Goal: Task Accomplishment & Management: Use online tool/utility

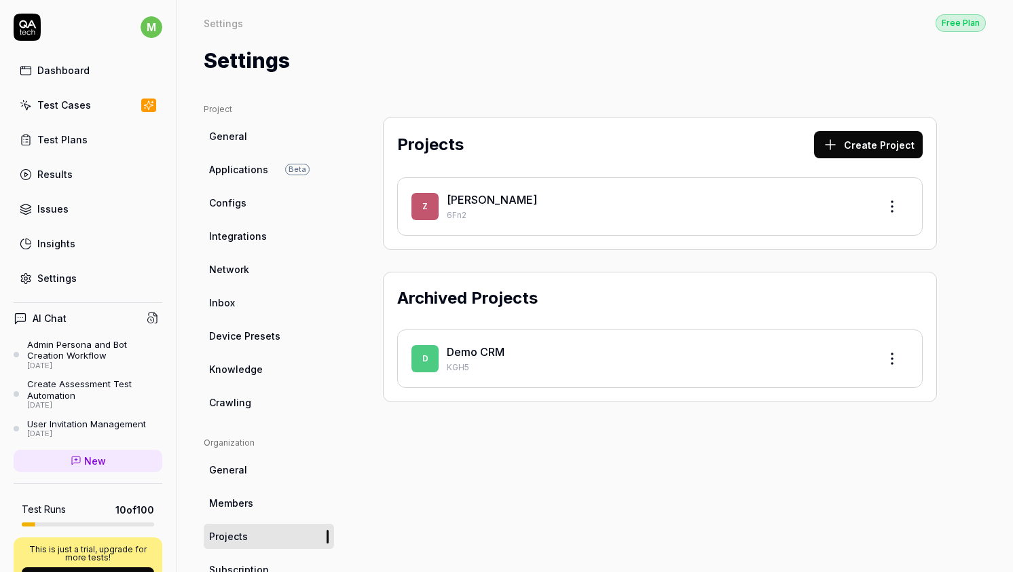
click at [467, 206] on div "[PERSON_NAME]" at bounding box center [657, 199] width 421 height 16
click at [457, 200] on link "[PERSON_NAME]" at bounding box center [492, 200] width 90 height 14
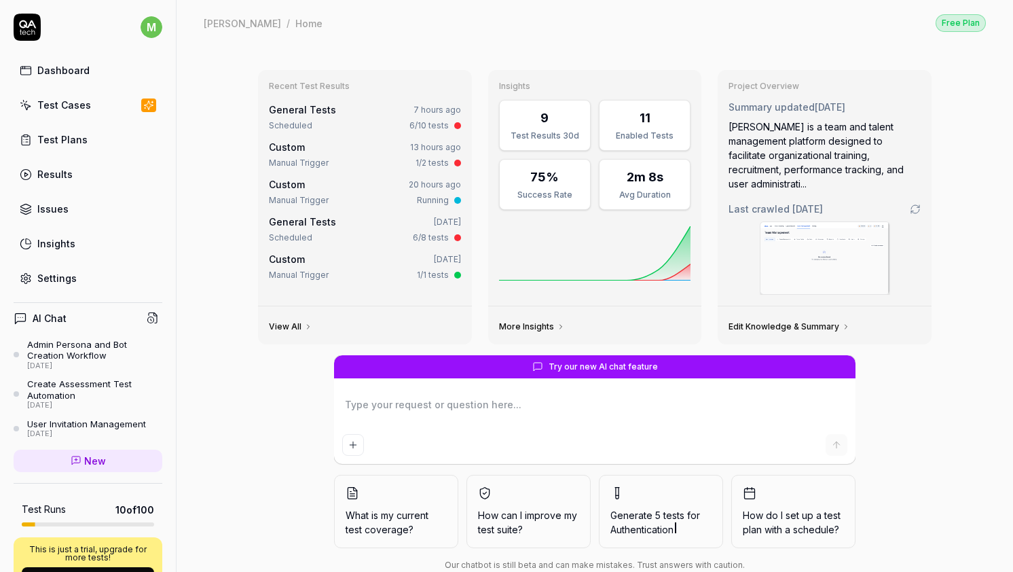
click at [306, 109] on link "General Tests" at bounding box center [302, 110] width 67 height 12
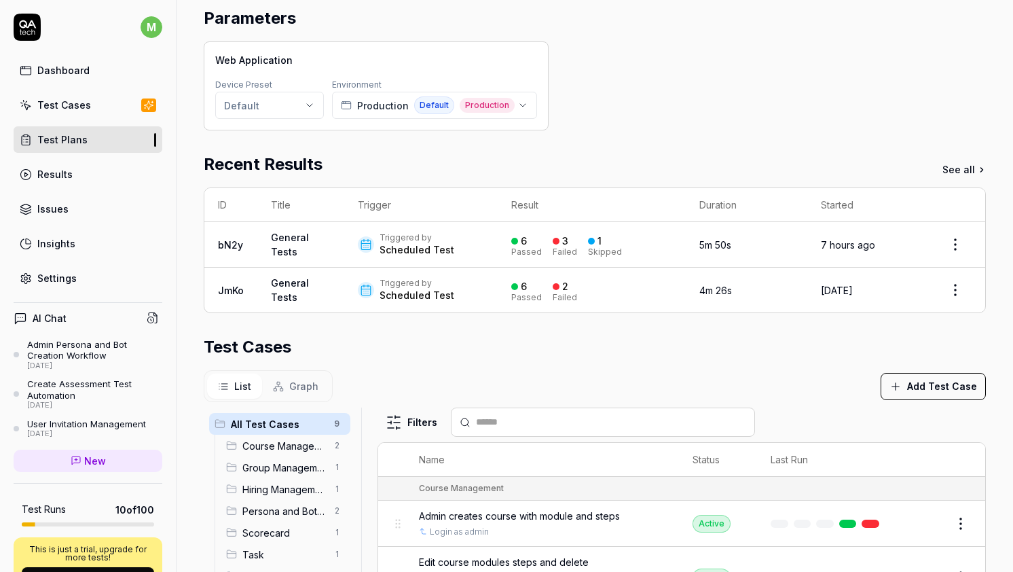
scroll to position [181, 0]
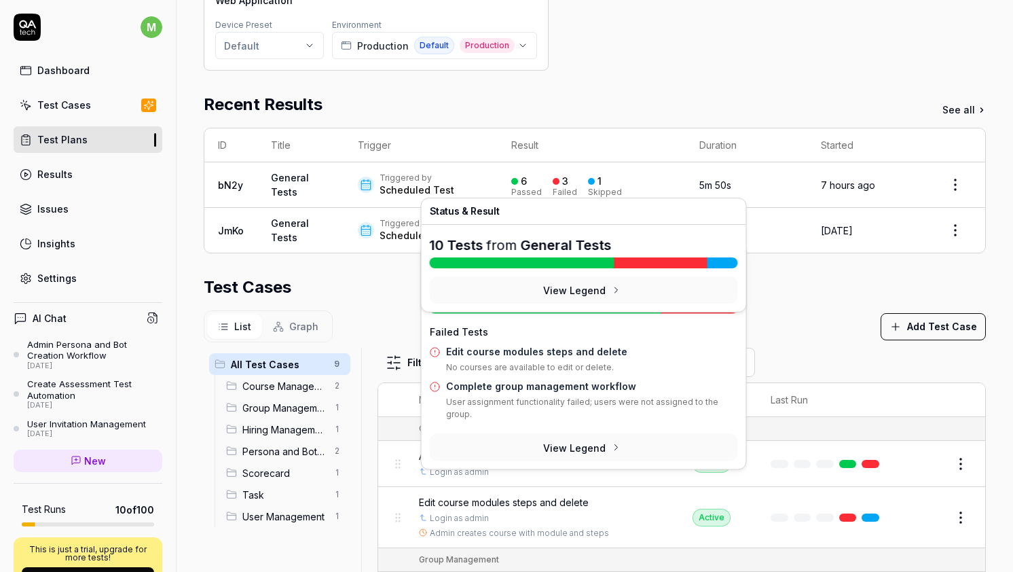
click at [562, 183] on div "3" at bounding box center [565, 181] width 6 height 12
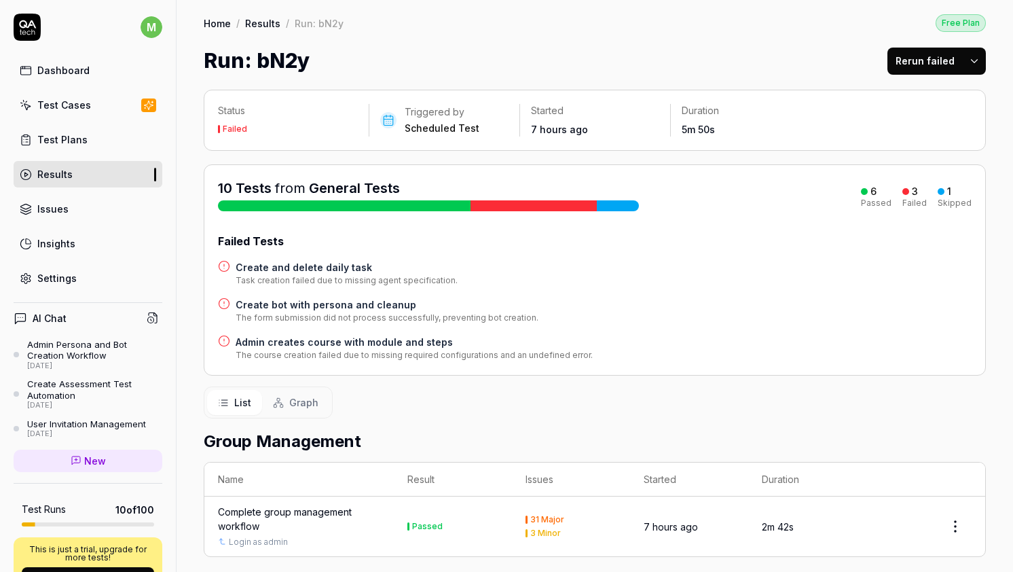
click at [351, 266] on h4 "Create and delete daily task" at bounding box center [347, 267] width 222 height 14
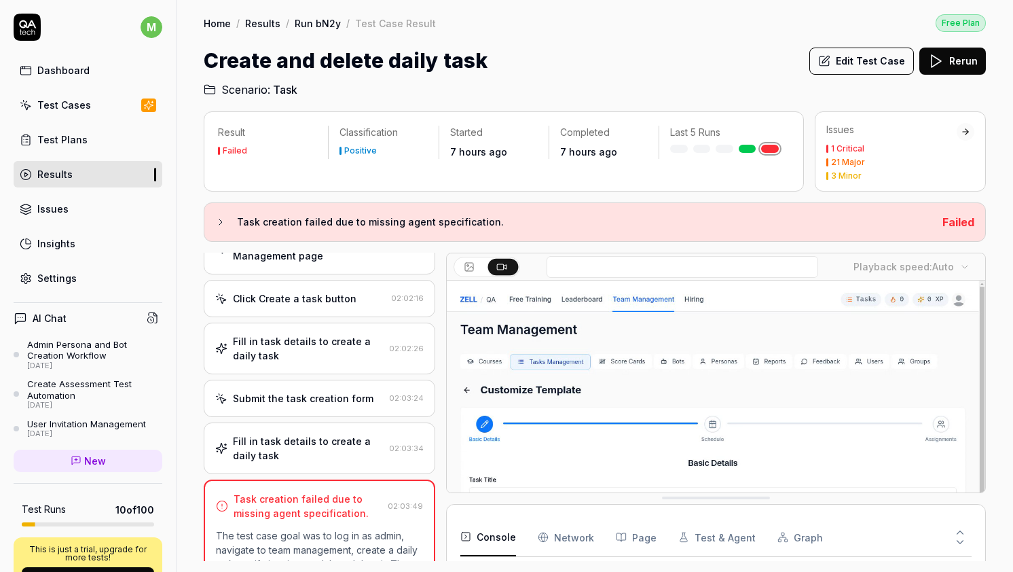
scroll to position [94, 0]
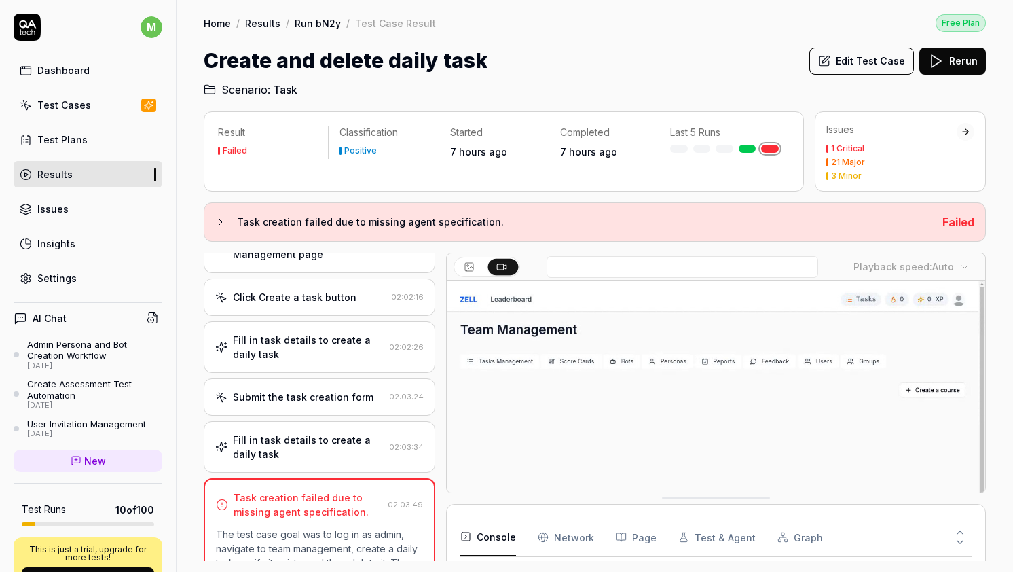
click at [355, 350] on div "Fill in task details to create a daily task" at bounding box center [308, 347] width 151 height 29
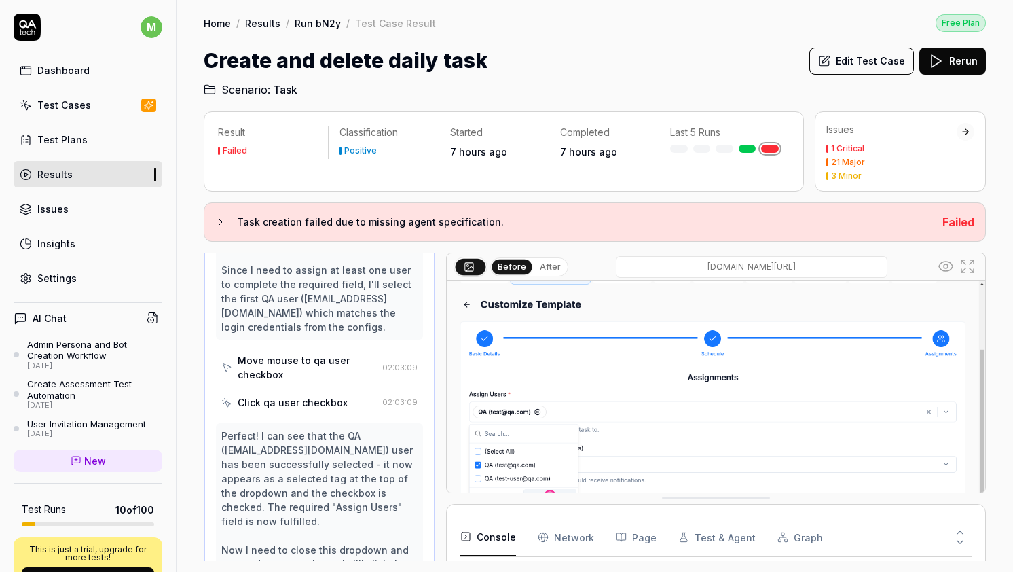
scroll to position [2037, 0]
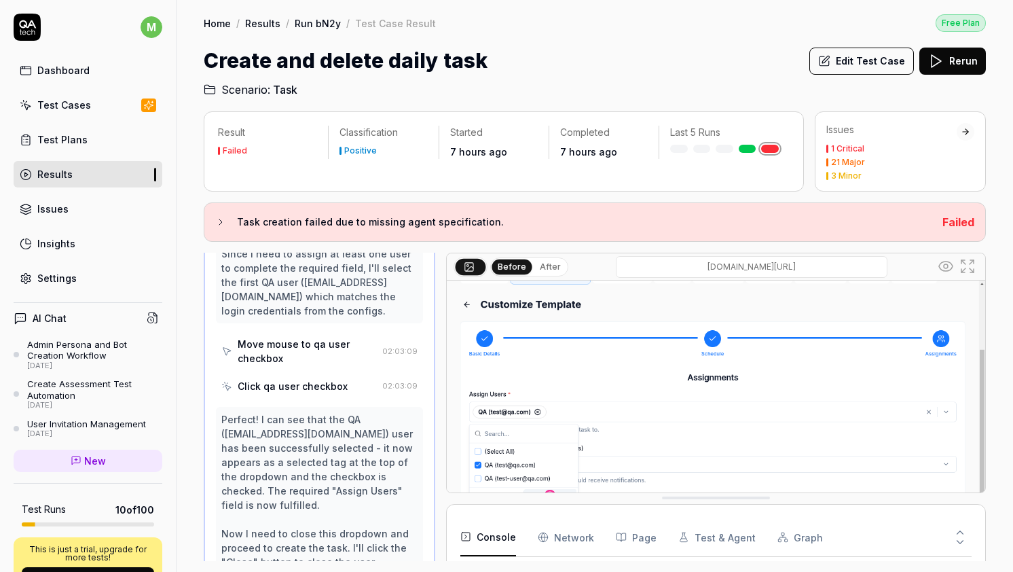
click at [874, 59] on button "Edit Test Case" at bounding box center [861, 61] width 105 height 27
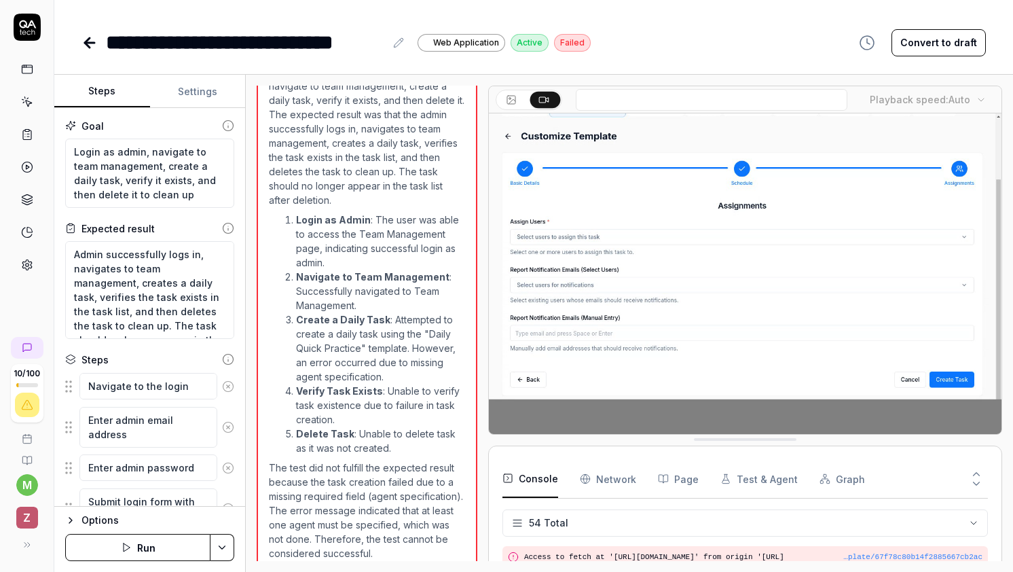
scroll to position [29, 0]
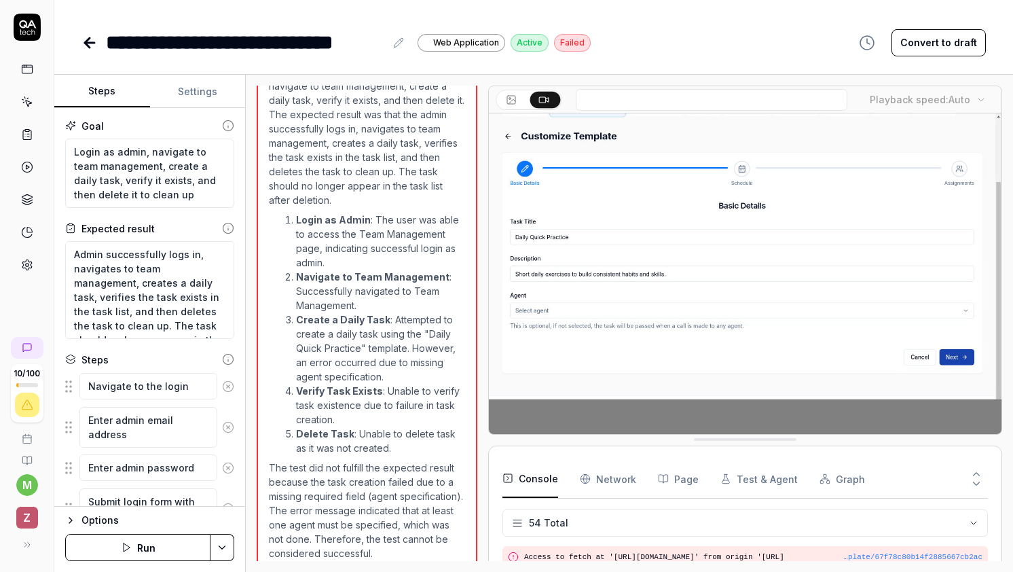
click at [202, 93] on button "Settings" at bounding box center [198, 91] width 96 height 33
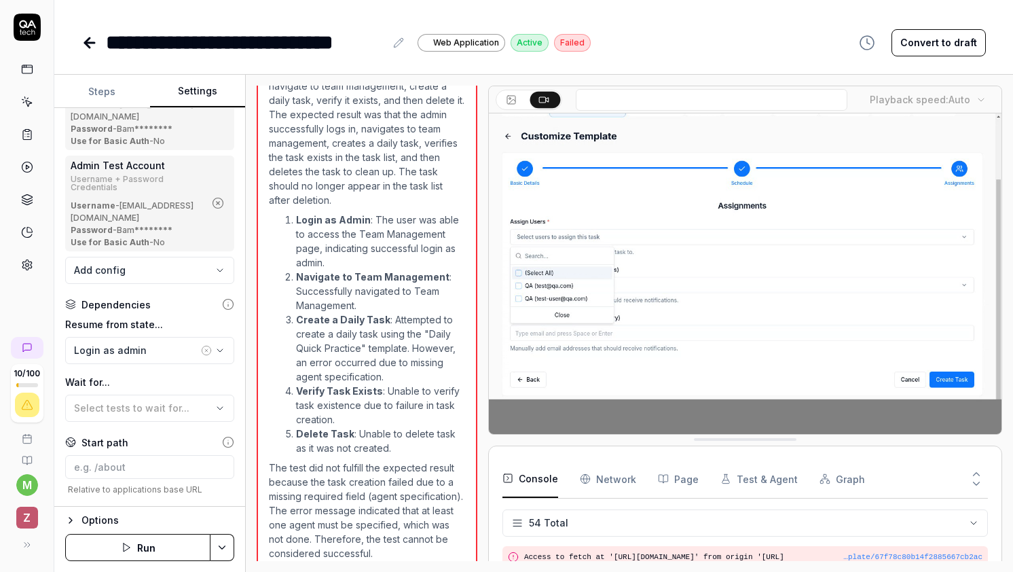
scroll to position [219, 0]
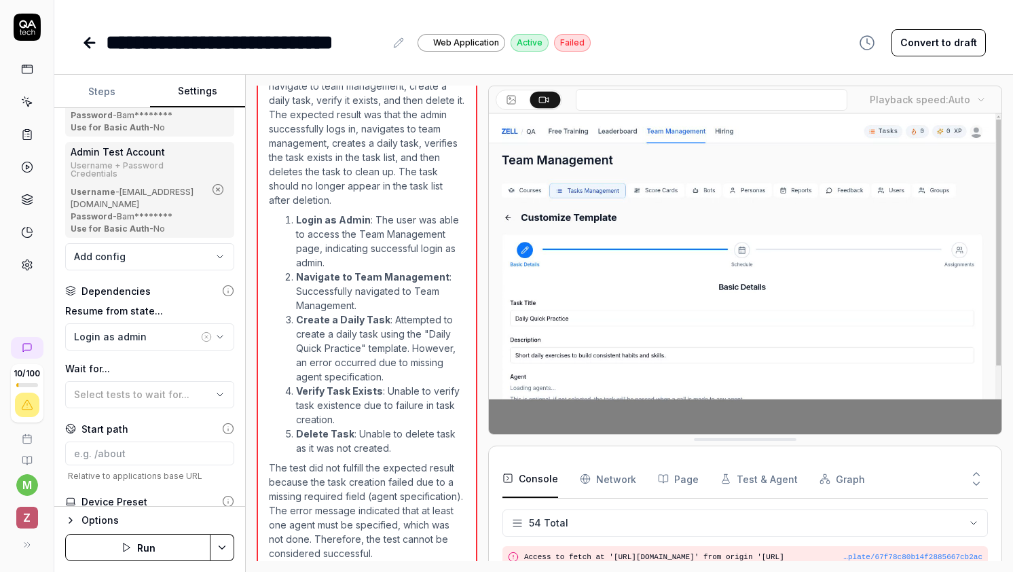
click at [88, 45] on icon at bounding box center [87, 43] width 5 height 10
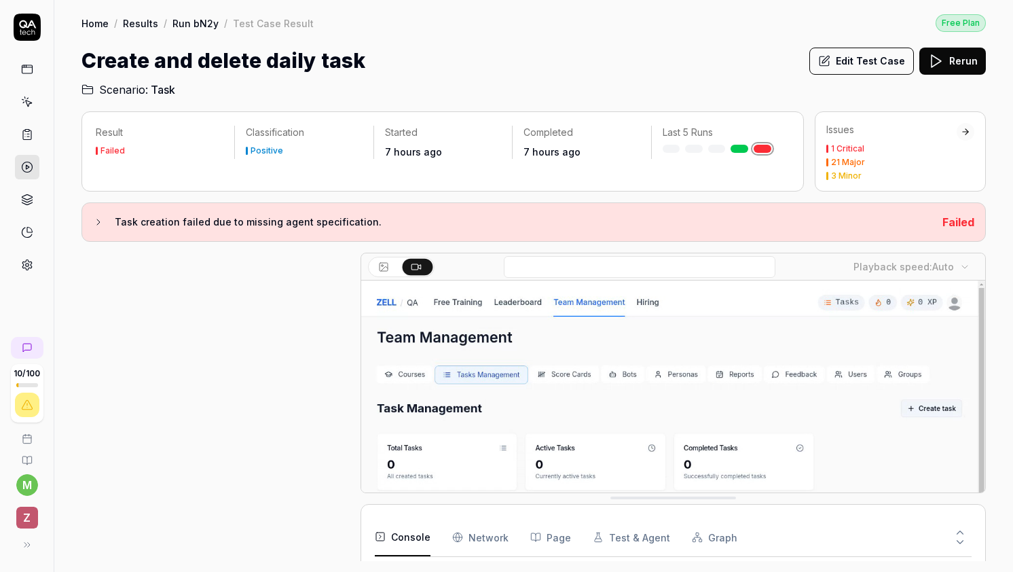
scroll to position [427, 0]
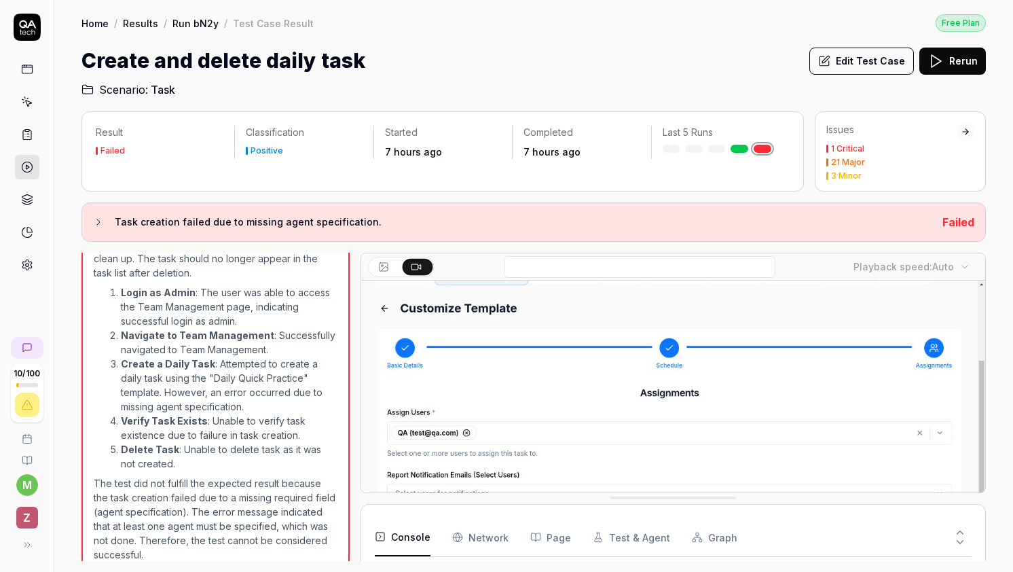
click at [872, 65] on button "Edit Test Case" at bounding box center [861, 61] width 105 height 27
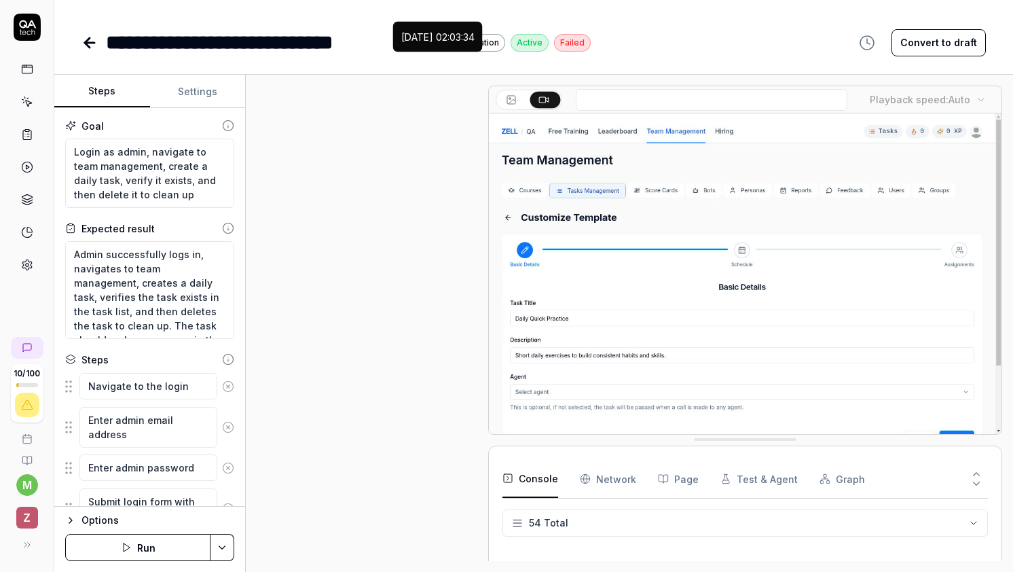
scroll to position [404, 0]
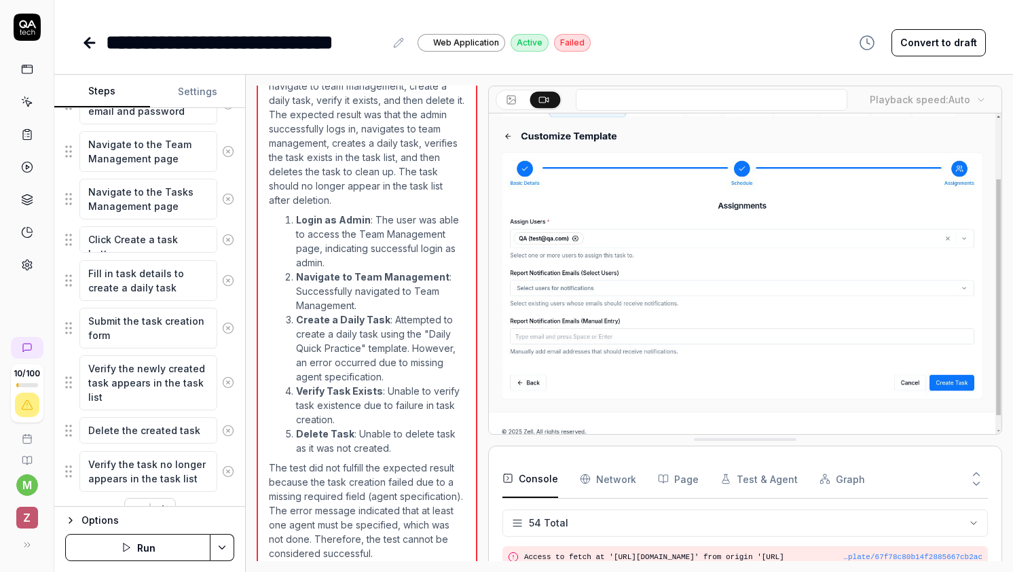
scroll to position [433, 0]
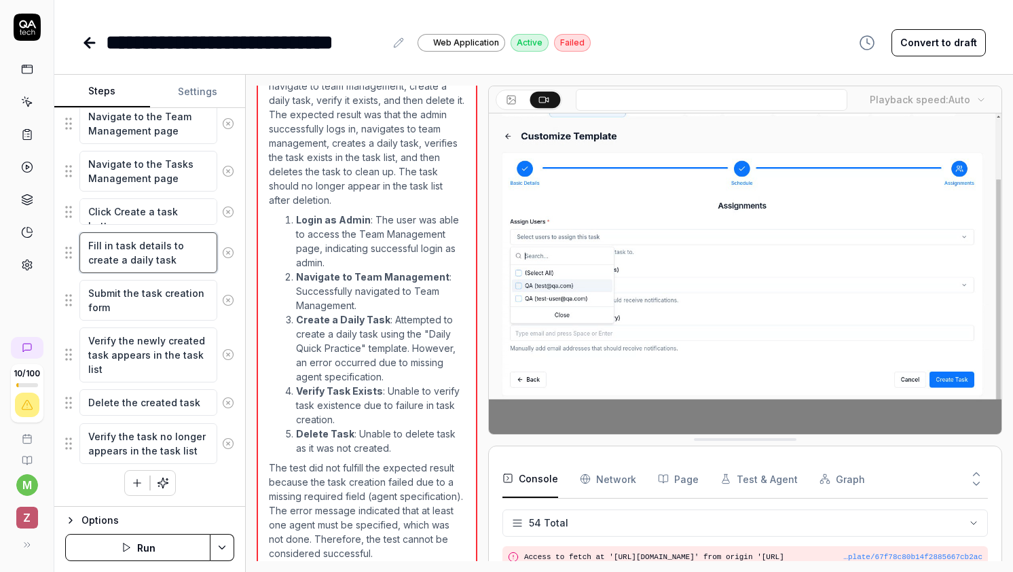
click at [183, 263] on textarea "Fill in task details to create a daily task" at bounding box center [148, 252] width 138 height 41
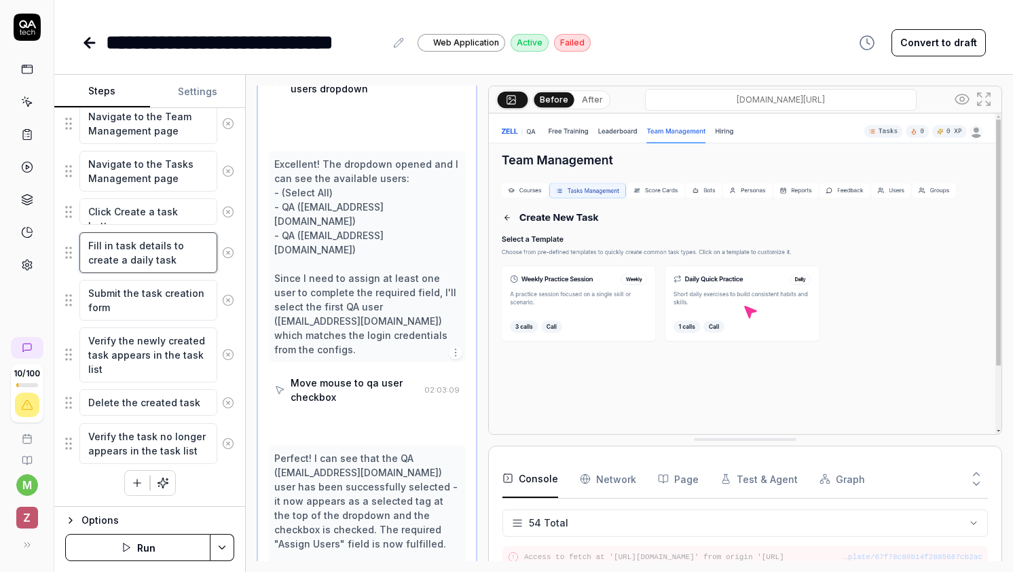
scroll to position [1971, 0]
click at [564, 318] on img at bounding box center [745, 273] width 513 height 321
click at [175, 253] on textarea "Fill in task details to create a daily task" at bounding box center [148, 252] width 138 height 41
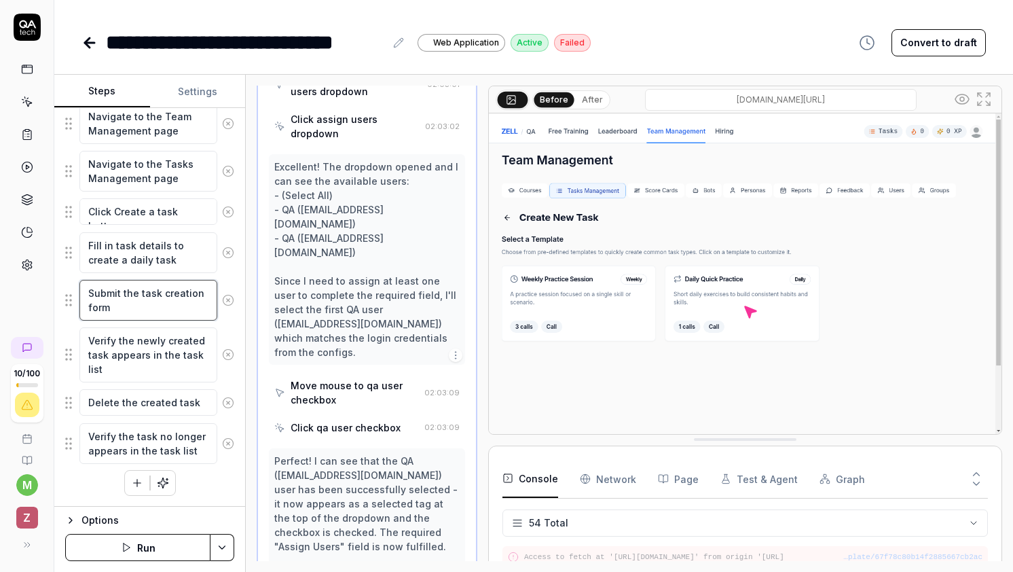
click at [170, 297] on textarea "Submit the task creation form" at bounding box center [148, 300] width 138 height 41
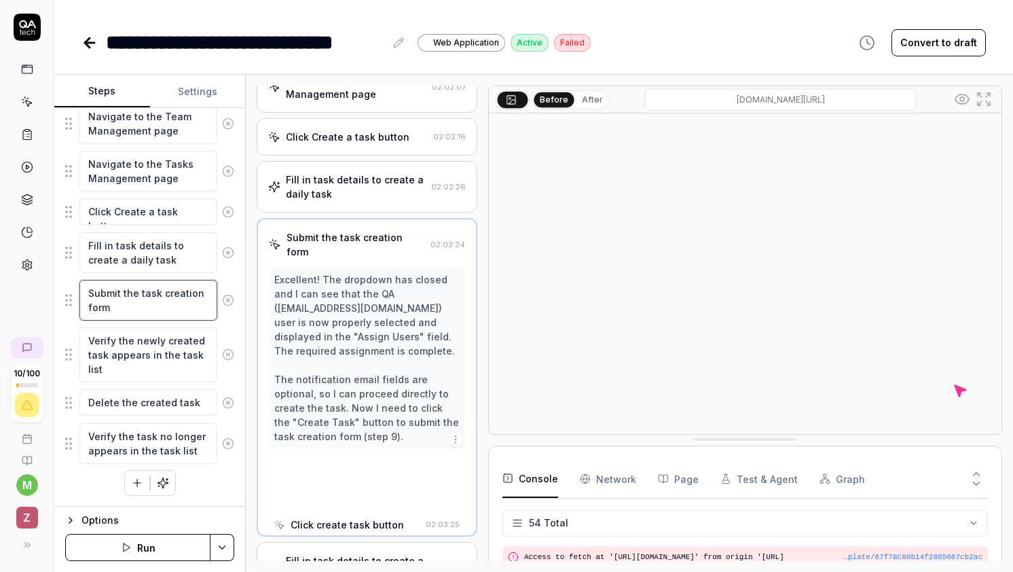
scroll to position [35, 0]
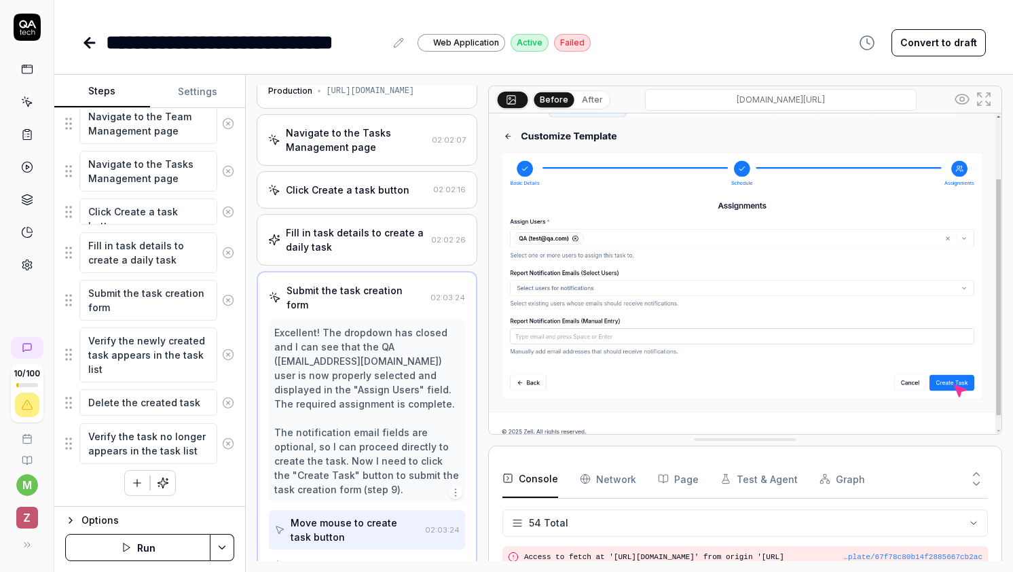
click at [382, 229] on div "Fill in task details to create a daily task" at bounding box center [355, 239] width 139 height 29
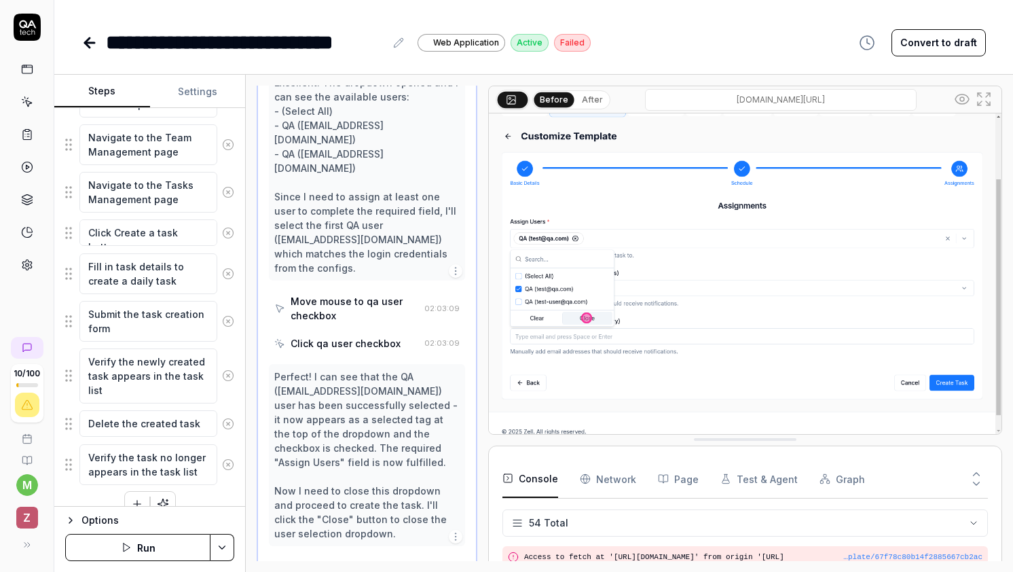
scroll to position [433, 0]
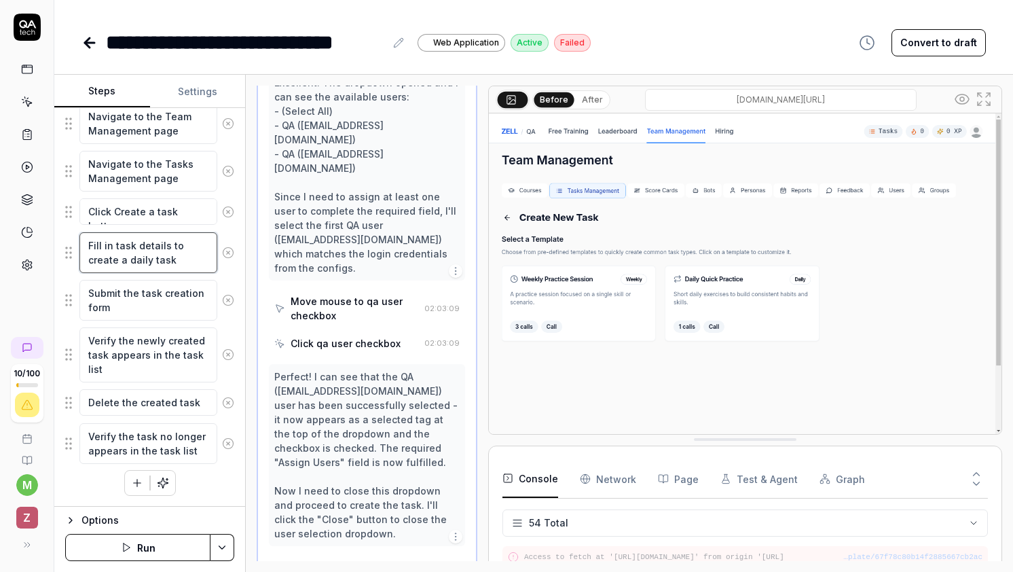
click at [189, 255] on textarea "Fill in task details to create a daily task" at bounding box center [148, 252] width 138 height 41
drag, startPoint x: 189, startPoint y: 260, endPoint x: 90, endPoint y: 245, distance: 99.6
click at [90, 245] on textarea "Fill in task details to create a daily task" at bounding box center [148, 252] width 138 height 41
type textarea "*"
type textarea "S"
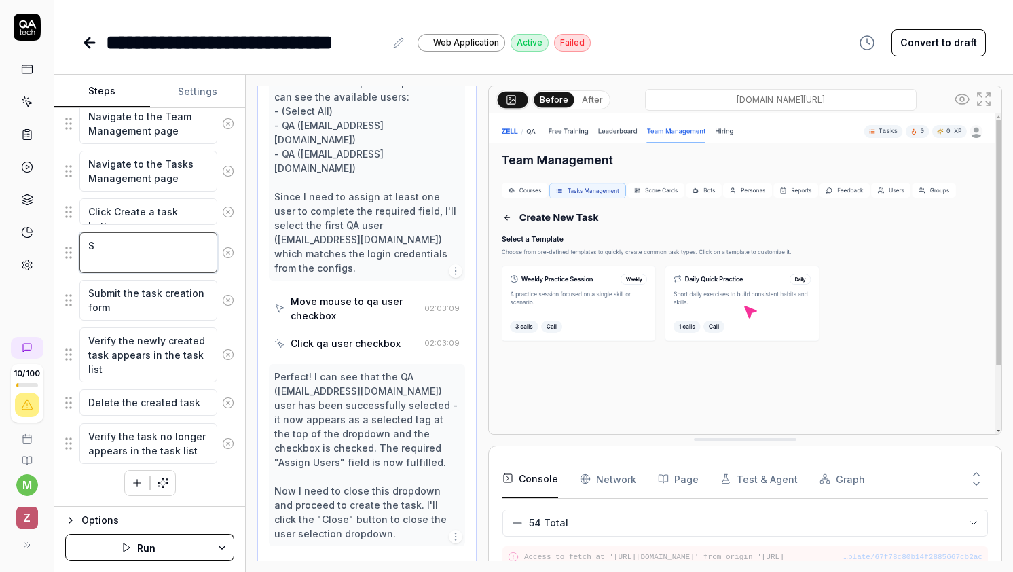
scroll to position [419, 0]
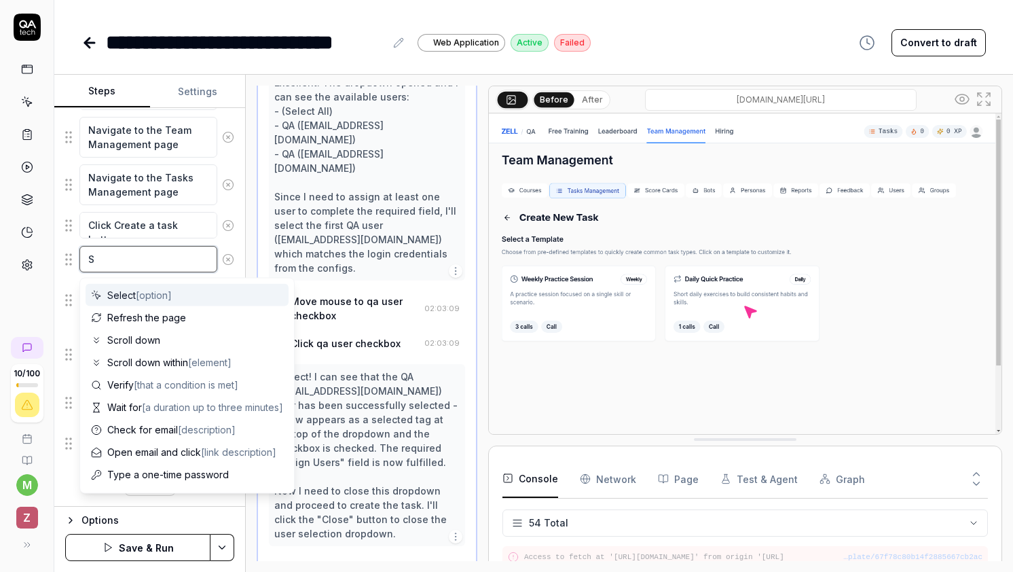
type textarea "*"
type textarea "Se"
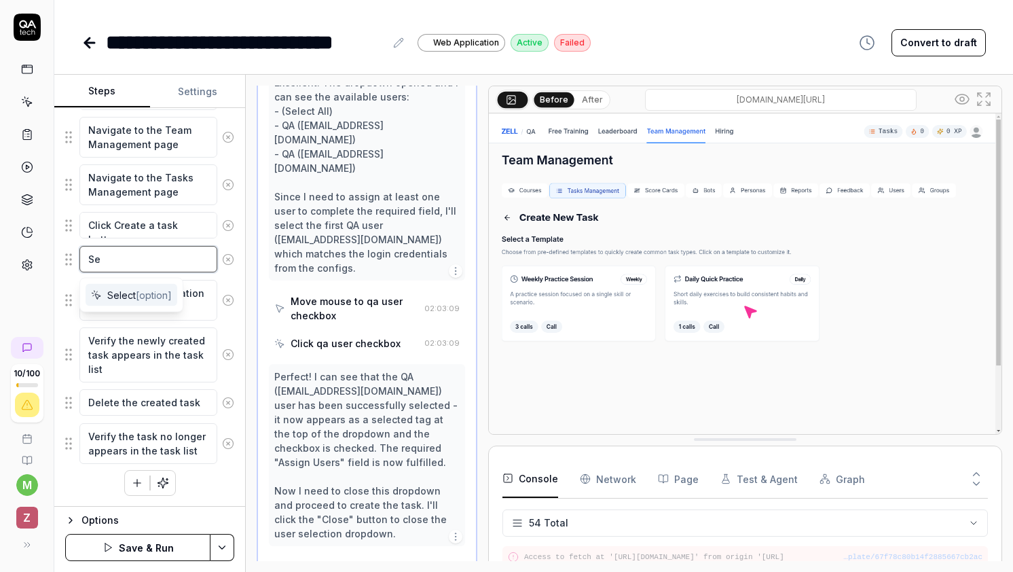
type textarea "*"
type textarea "Sel"
type textarea "*"
type textarea "Sele"
type textarea "*"
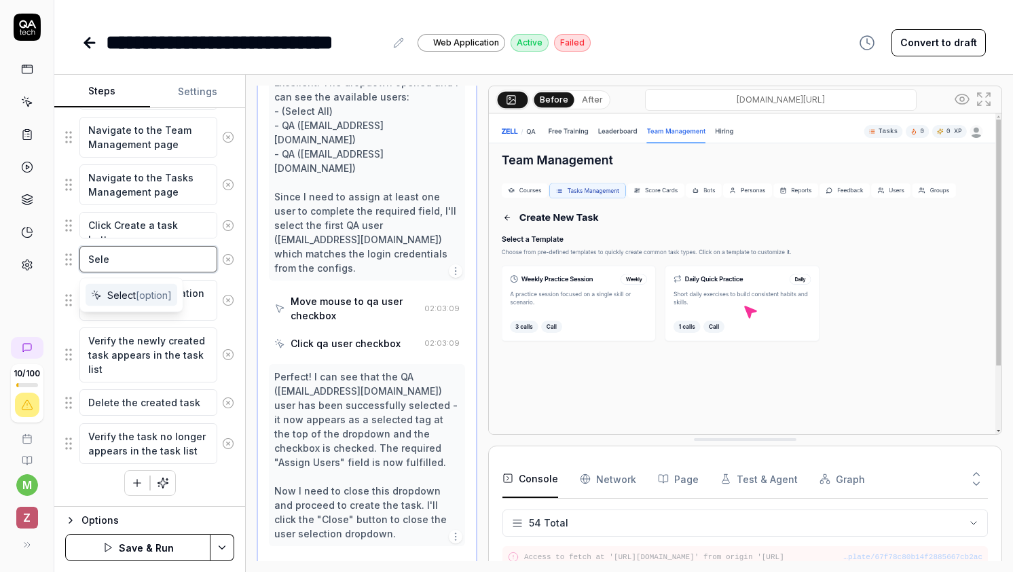
type textarea "Selec"
type textarea "*"
type textarea "Select"
type textarea "*"
type textarea "Select"
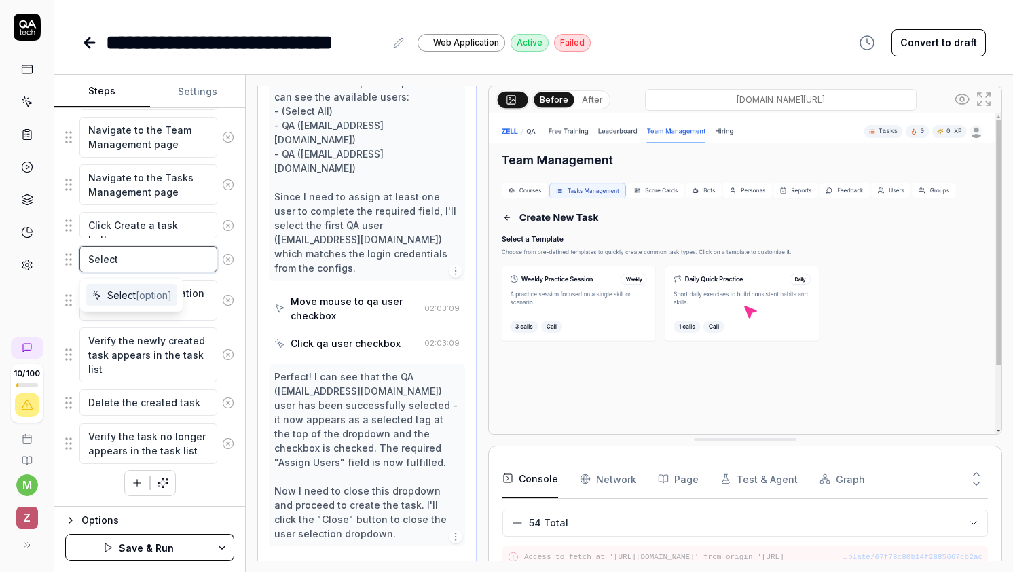
type textarea "*"
type textarea "Select D"
type textarea "*"
type textarea "Select Da"
type textarea "*"
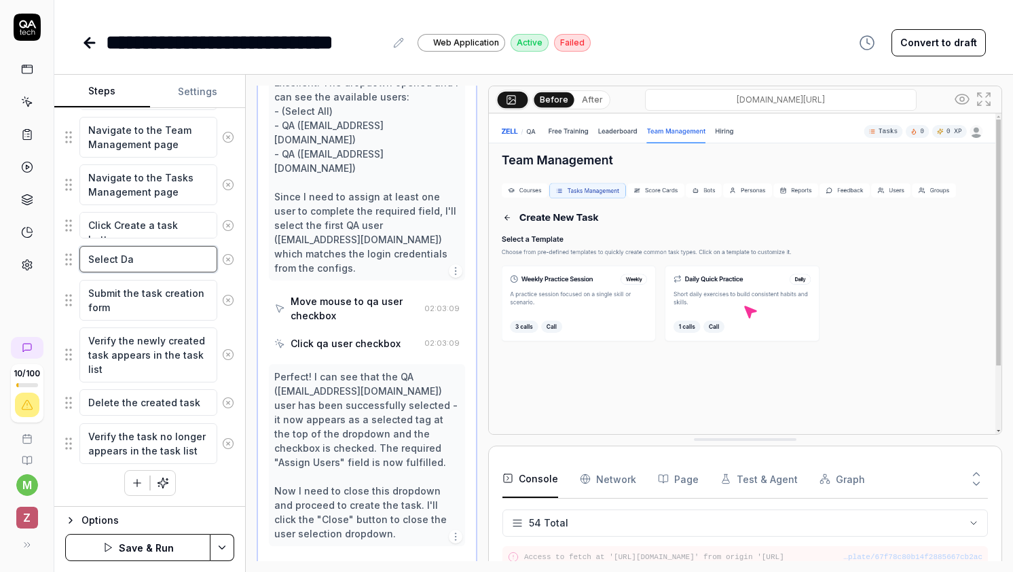
type textarea "Select Dai"
type textarea "*"
type textarea "Select Dail"
type textarea "*"
type textarea "Select Daily"
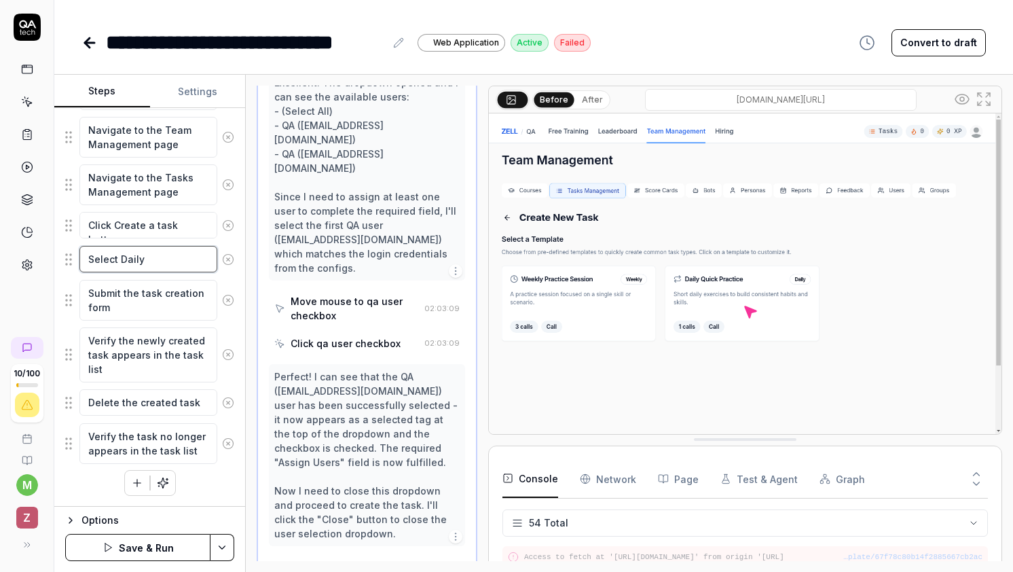
type textarea "*"
type textarea "Select Daily"
type textarea "*"
type textarea "Select Daily Q"
type textarea "*"
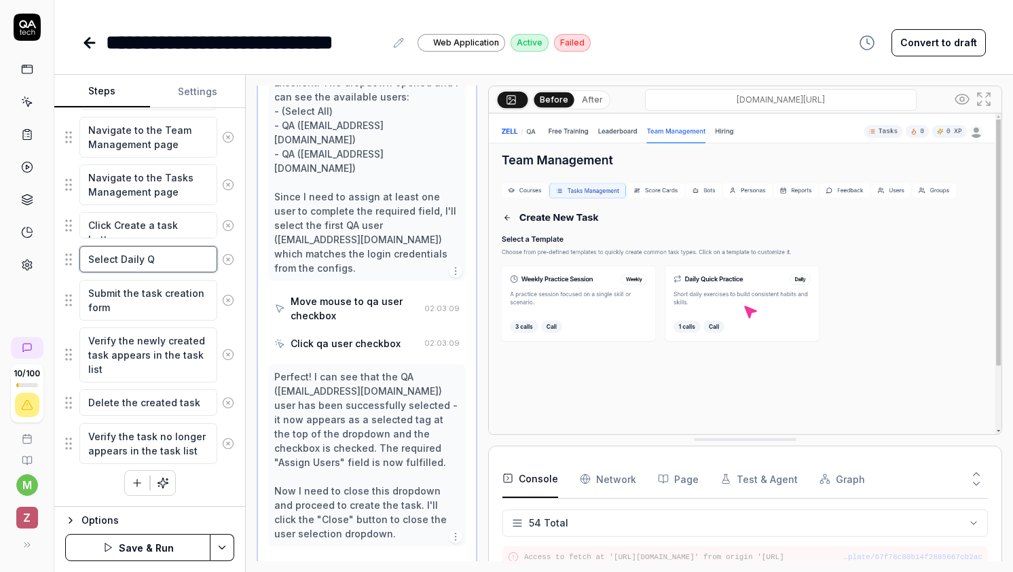
type textarea "Select Daily Qu"
type textarea "*"
type textarea "Select Daily Quc"
type textarea "*"
type textarea "Select Daily Quci"
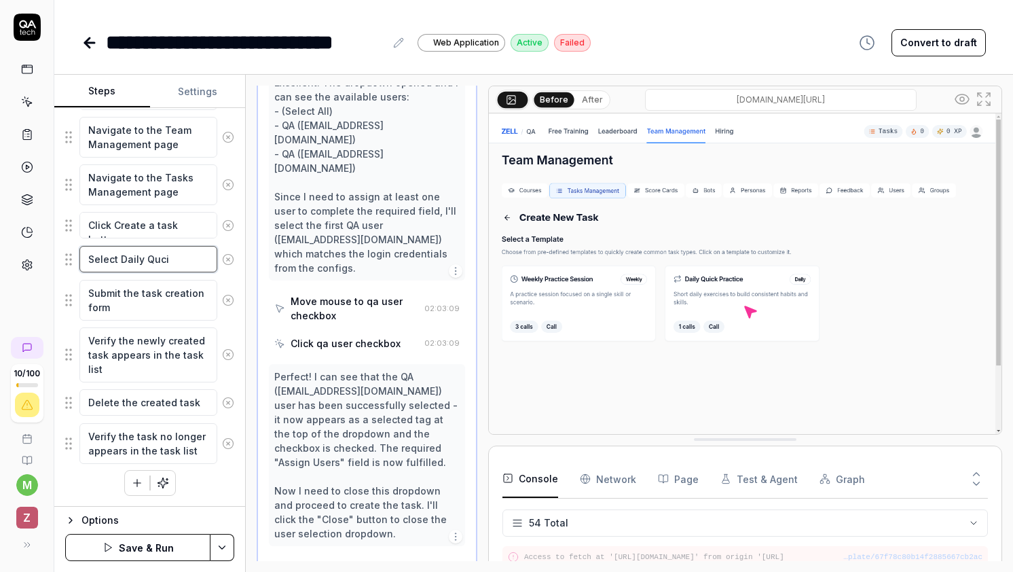
type textarea "*"
type textarea "Select Daily Quc"
type textarea "*"
type textarea "Select Daily Qu"
type textarea "*"
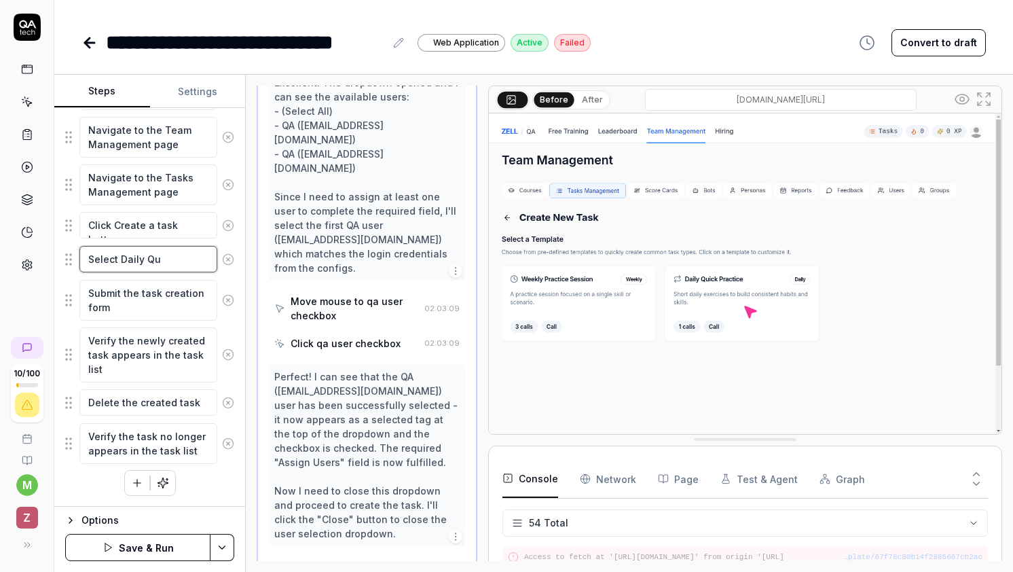
type textarea "Select Daily Qui"
type textarea "*"
type textarea "Select Daily Quic"
type textarea "*"
type textarea "Select Daily Quick"
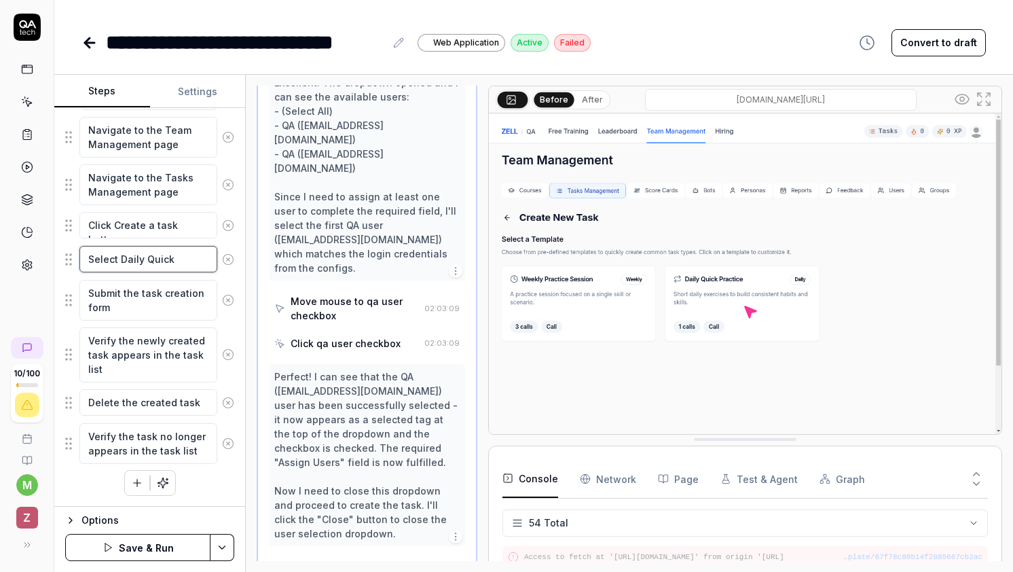
type textarea "*"
type textarea "Select Daily Quick"
type textarea "*"
type textarea "Select Daily Quick P"
type textarea "*"
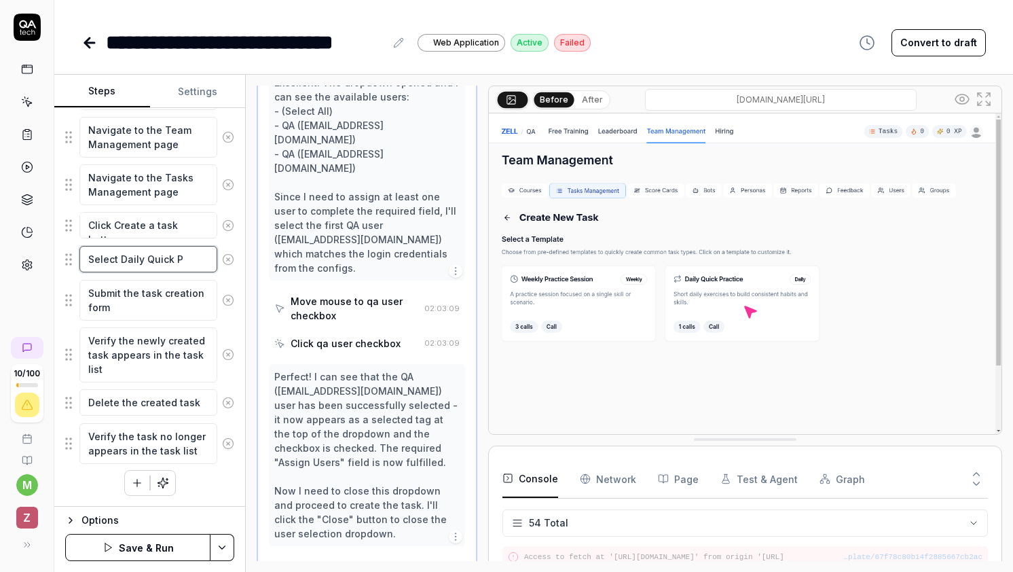
type textarea "Select Daily Quick Pr"
type textarea "*"
type textarea "Select Daily Quick Pra"
type textarea "*"
type textarea "Select Daily Quick Prac"
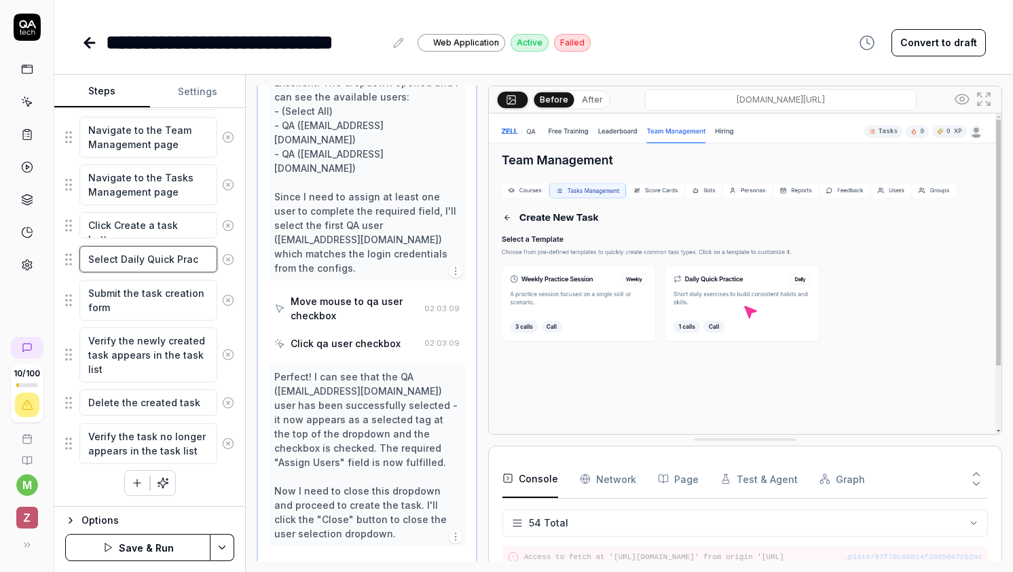
type textarea "*"
type textarea "Select Daily Quick Pract"
type textarea "*"
type textarea "Select Daily Quick Practi"
type textarea "*"
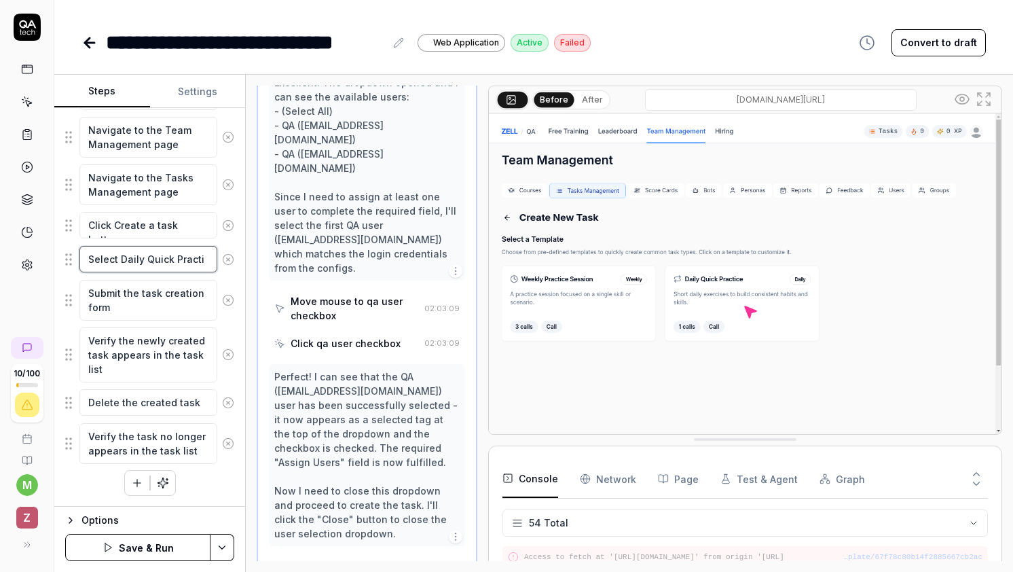
type textarea "Select Daily Quick Practic"
type textarea "*"
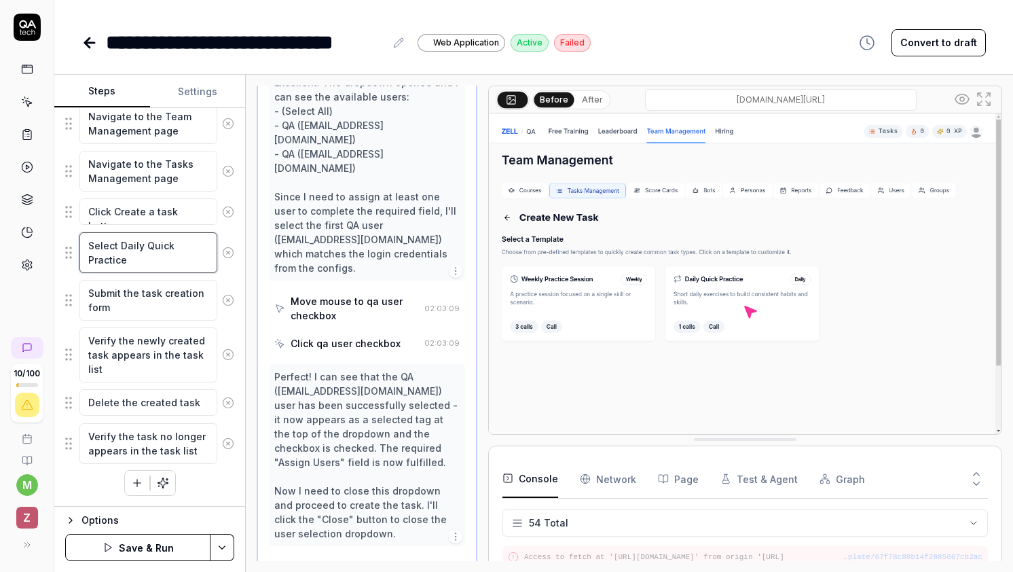
type textarea "Select Daily Quick Practice"
click at [229, 276] on fieldset "Navigate to the login page Enter admin email address Enter admin password Submi…" at bounding box center [149, 202] width 169 height 525
type textarea "*"
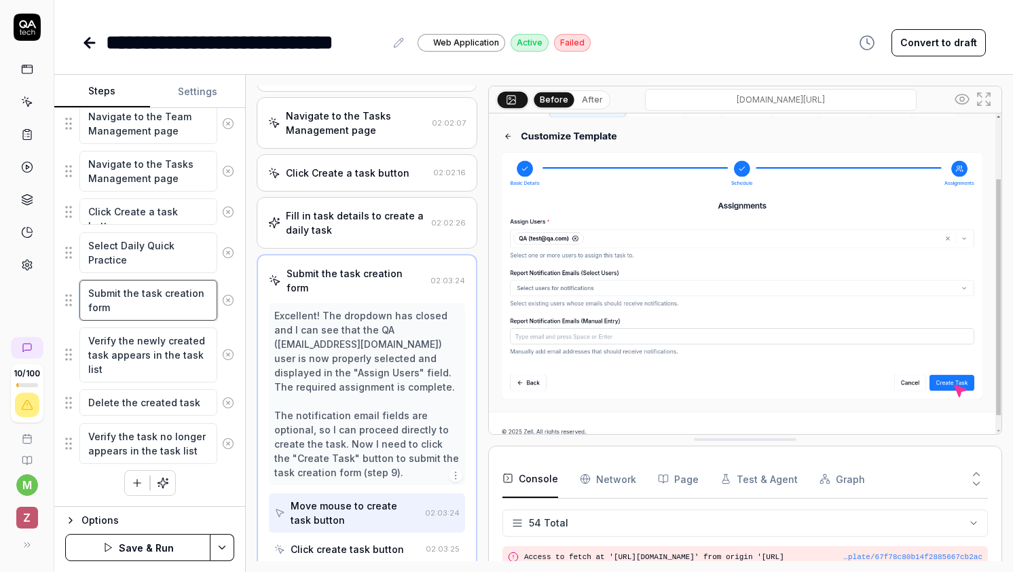
scroll to position [35, 0]
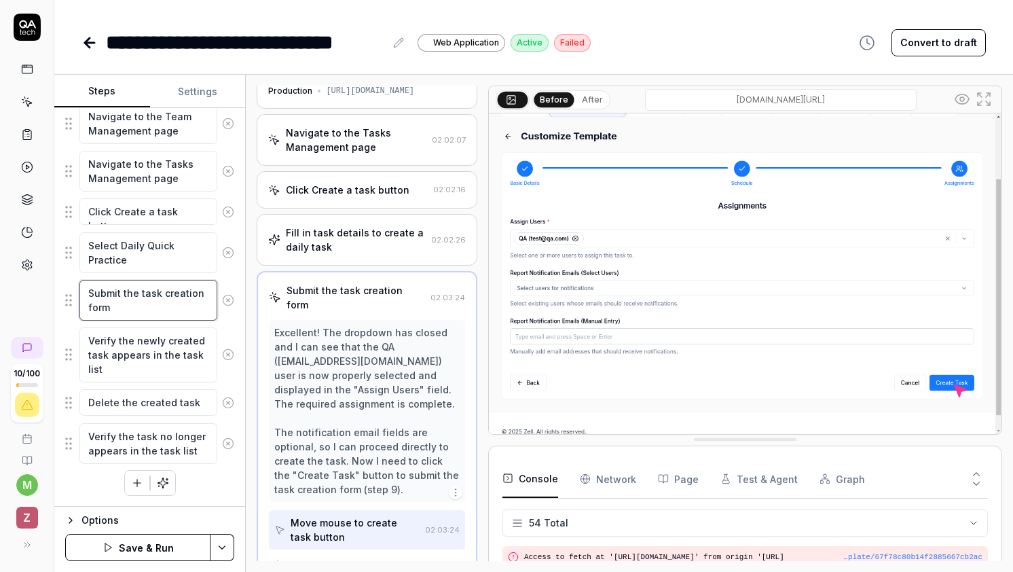
drag, startPoint x: 162, startPoint y: 302, endPoint x: 84, endPoint y: 292, distance: 78.7
click at [84, 292] on textarea "Submit the task creation form" at bounding box center [148, 300] width 138 height 41
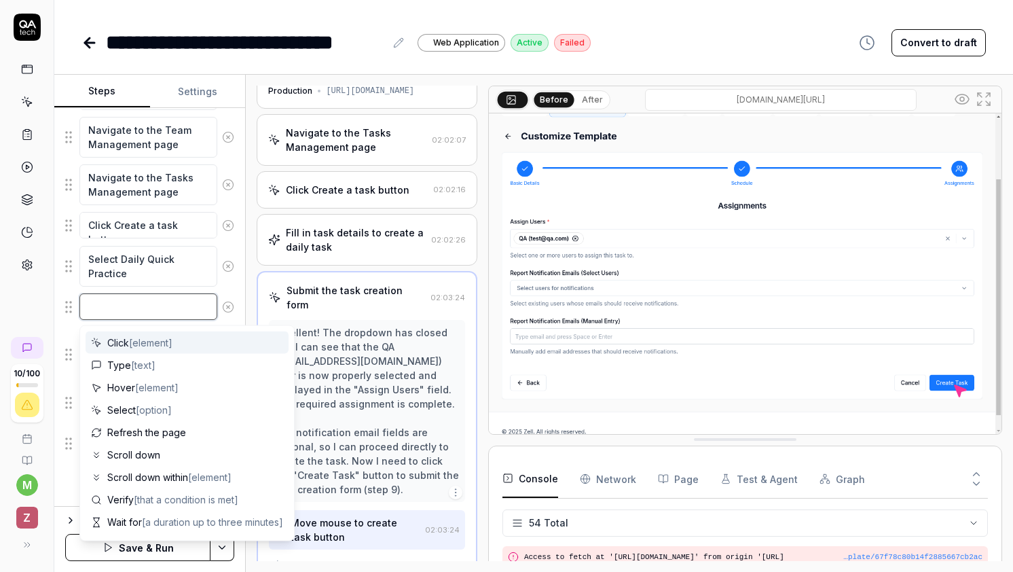
type textarea "*"
type textarea "A"
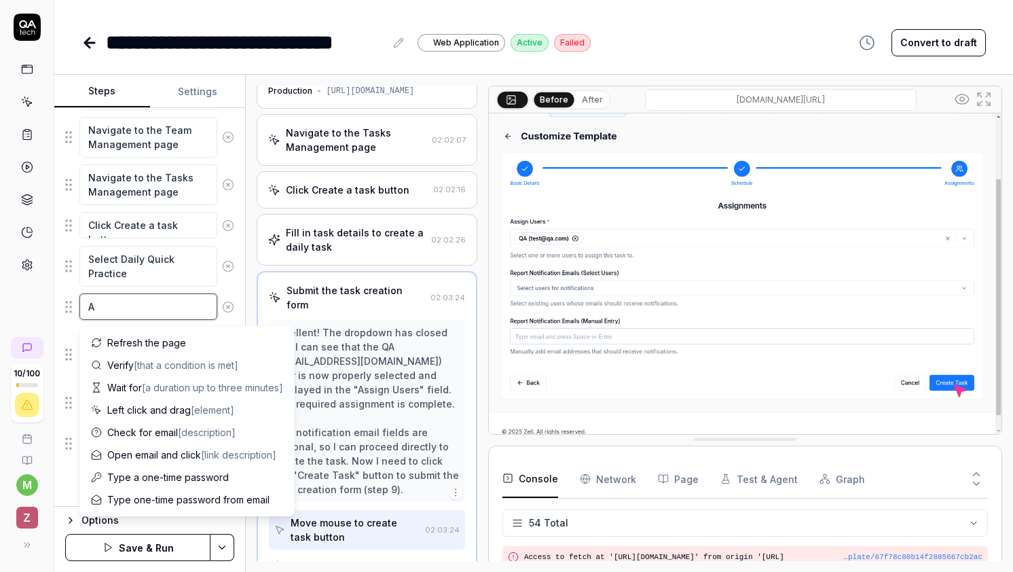
type textarea "*"
type textarea "As"
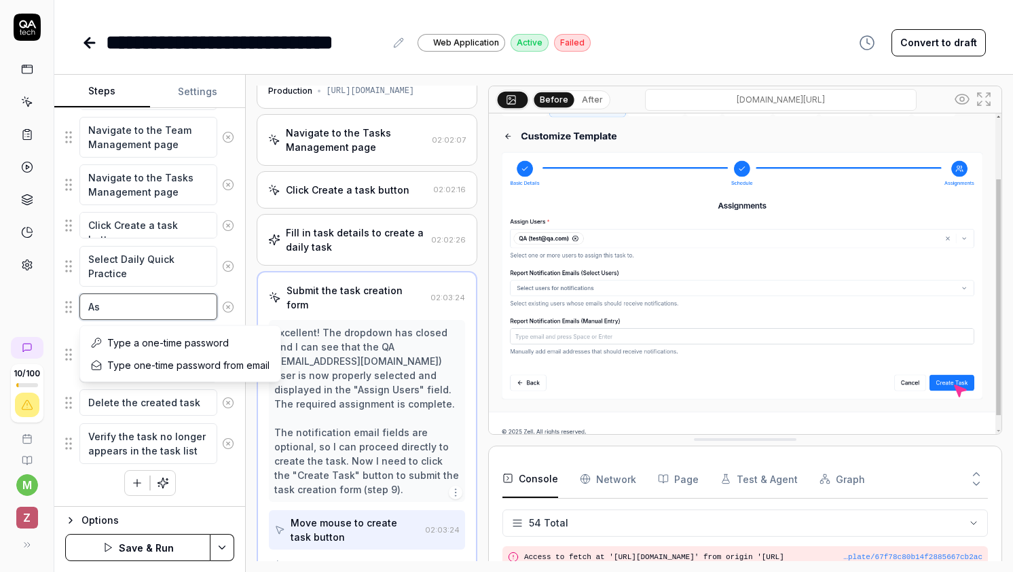
type textarea "*"
type textarea "Ass"
type textarea "*"
type textarea "Assi"
type textarea "*"
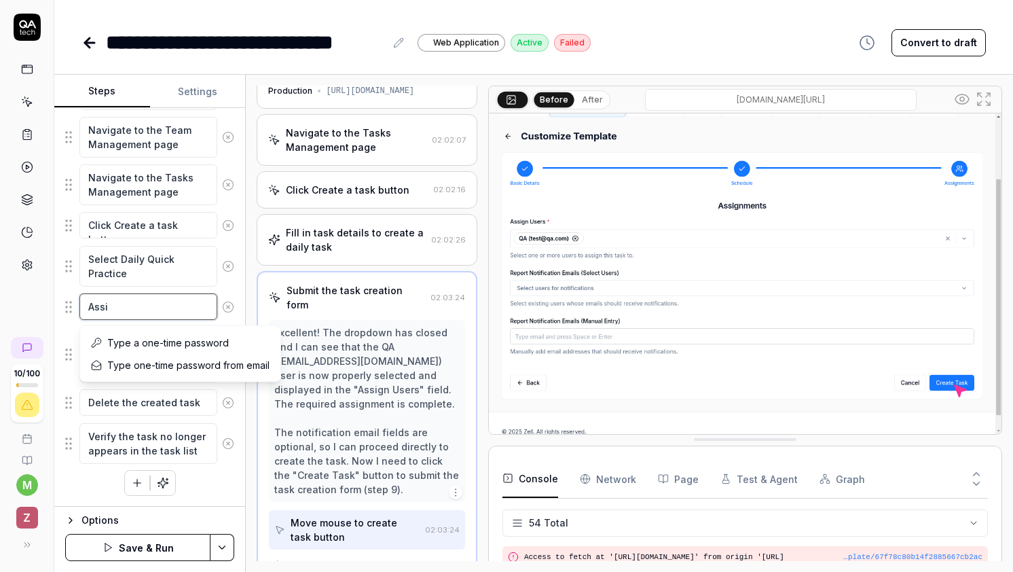
type textarea "Assig"
type textarea "*"
type textarea "Assign"
type textarea "*"
type textarea "Assign"
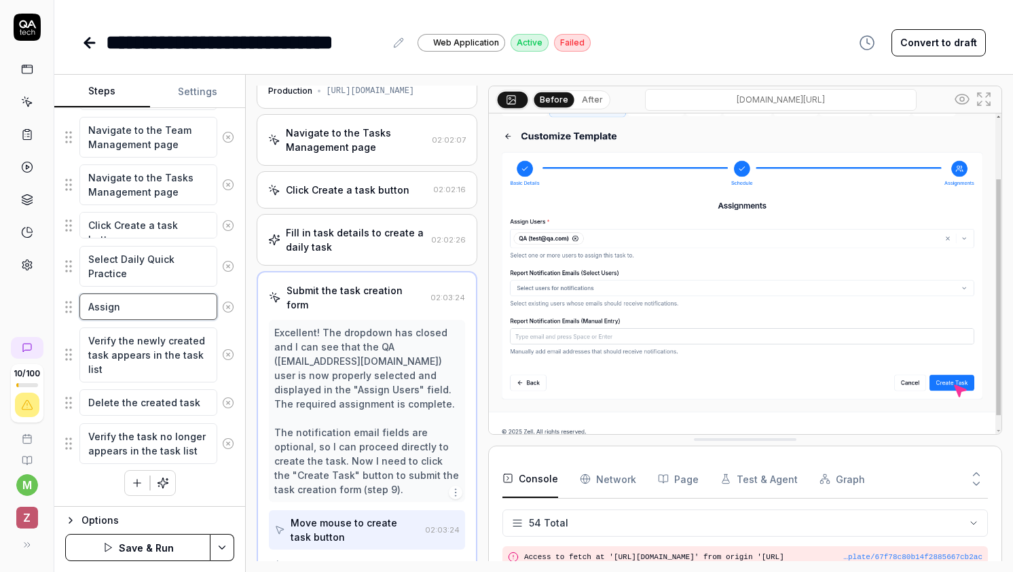
type textarea "*"
type textarea "Assign U"
type textarea "*"
type textarea "Assign Us"
type textarea "*"
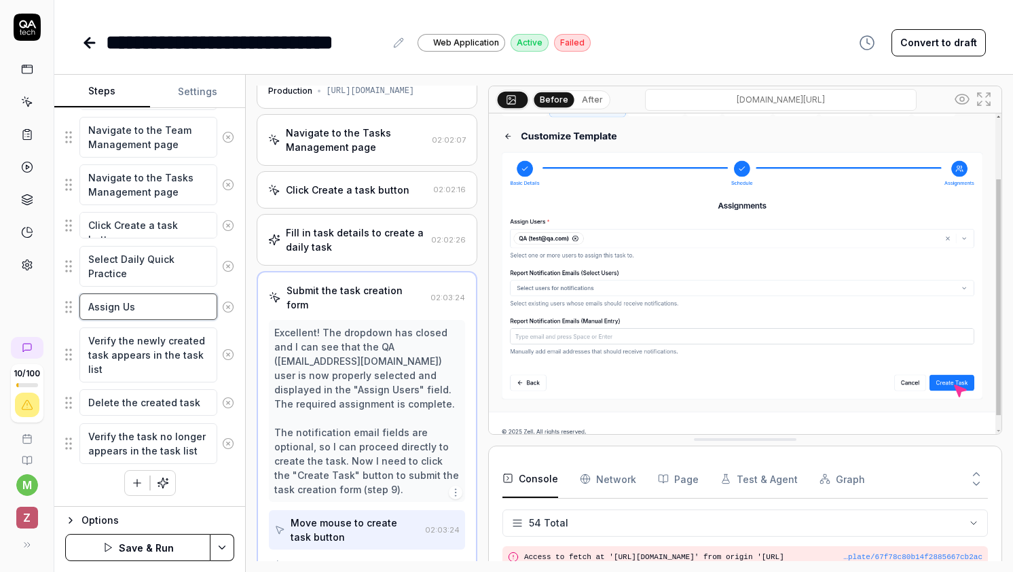
type textarea "Assign Use"
type textarea "*"
type textarea "Assign User"
type textarea "*"
type textarea "Assign User"
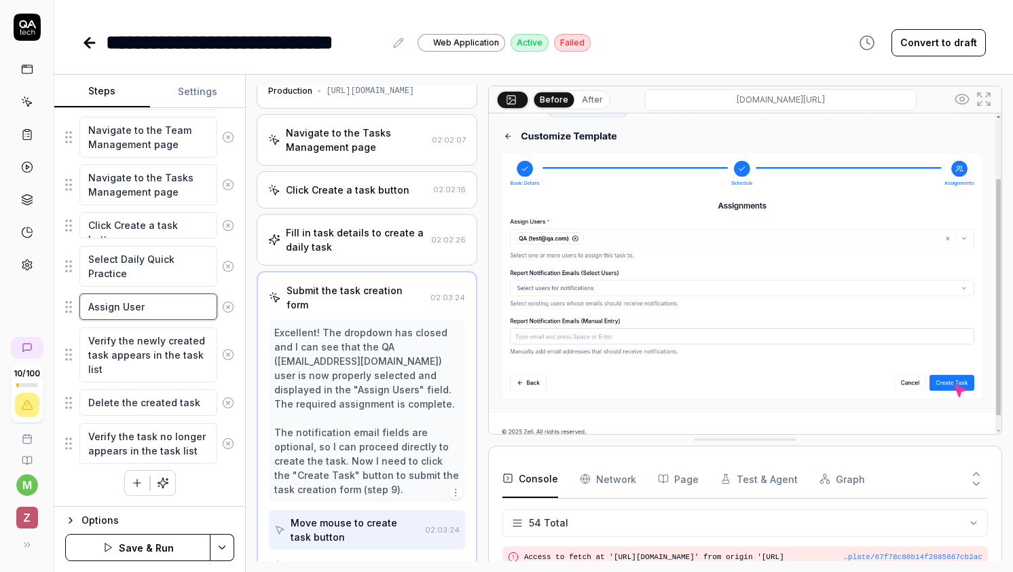
type textarea "*"
type textarea "Assign User t"
type textarea "*"
type textarea "Assign User te"
type textarea "*"
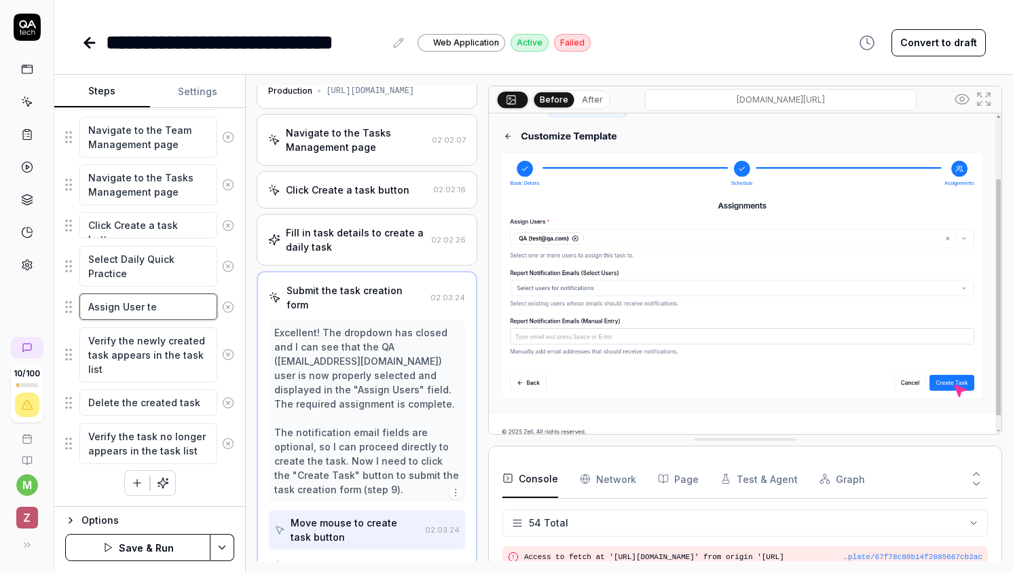
type textarea "Assign User [PERSON_NAME]"
type textarea "*"
type textarea "Assign User test"
type textarea "*"
type textarea "Assign User test@"
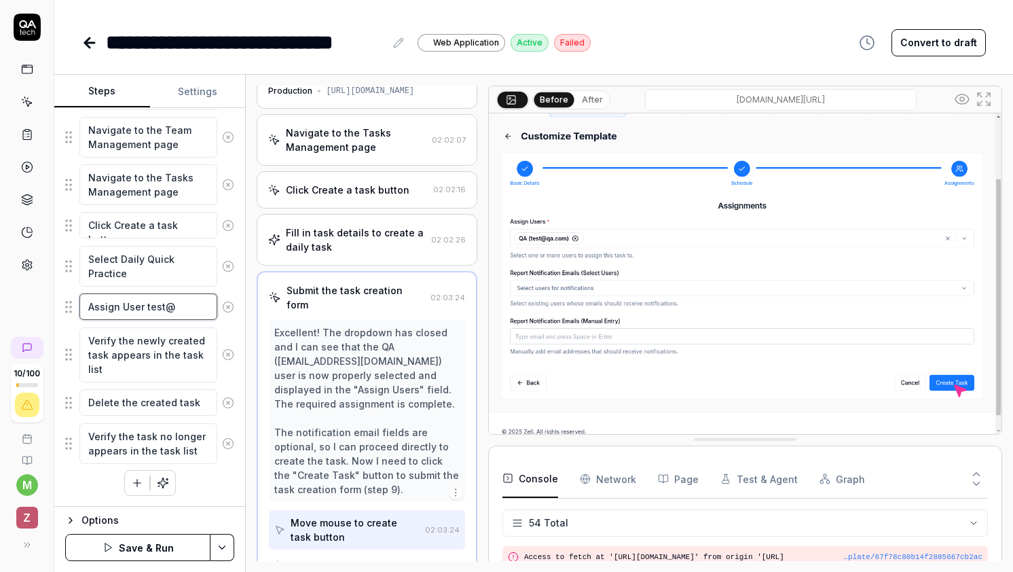
type textarea "*"
type textarea "Assign User test@q"
type textarea "*"
type textarea "Assign User test@qa"
type textarea "*"
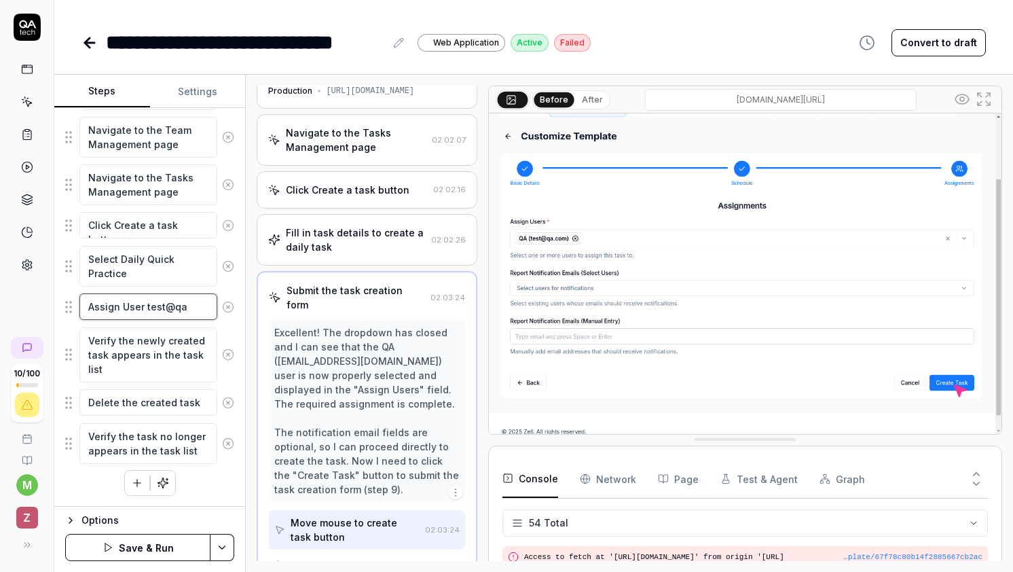
type textarea "Assign User test@qa."
type textarea "*"
type textarea "Assign User test@qa.c"
type textarea "*"
type textarea "Assign User [EMAIL_ADDRESS][DOMAIN_NAME]"
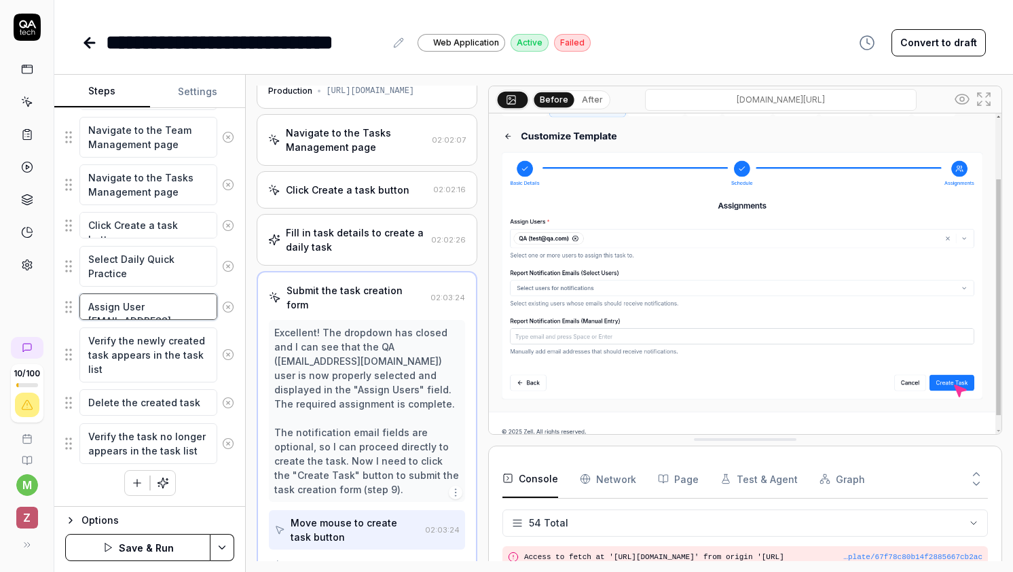
type textarea "*"
type textarea "Assign User [EMAIL_ADDRESS][DOMAIN_NAME]"
click at [227, 327] on div "Verify the newly created task appears in the task list" at bounding box center [149, 355] width 169 height 56
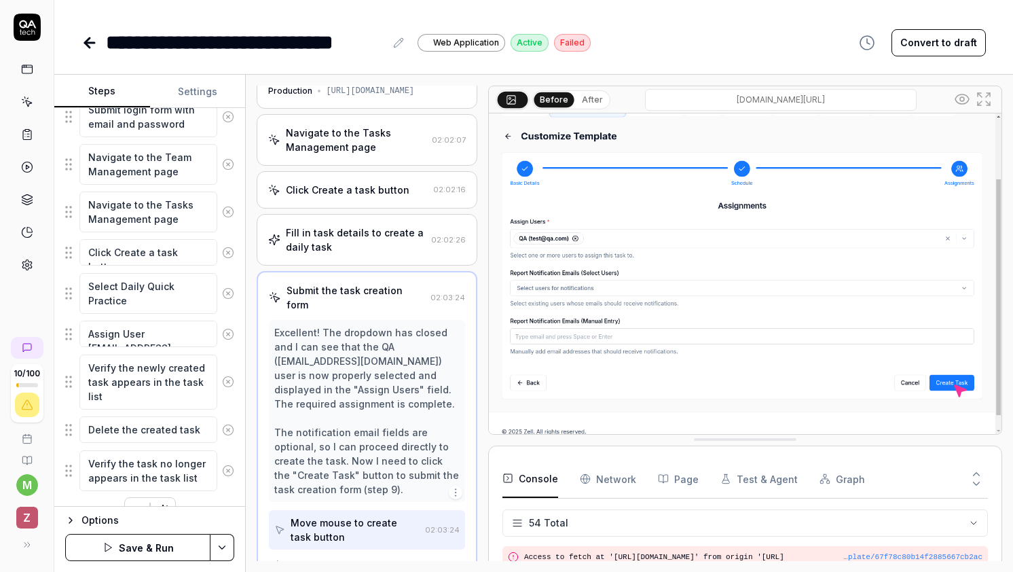
scroll to position [390, 0]
click at [332, 240] on div "Fill in task details to create a daily task" at bounding box center [355, 239] width 139 height 29
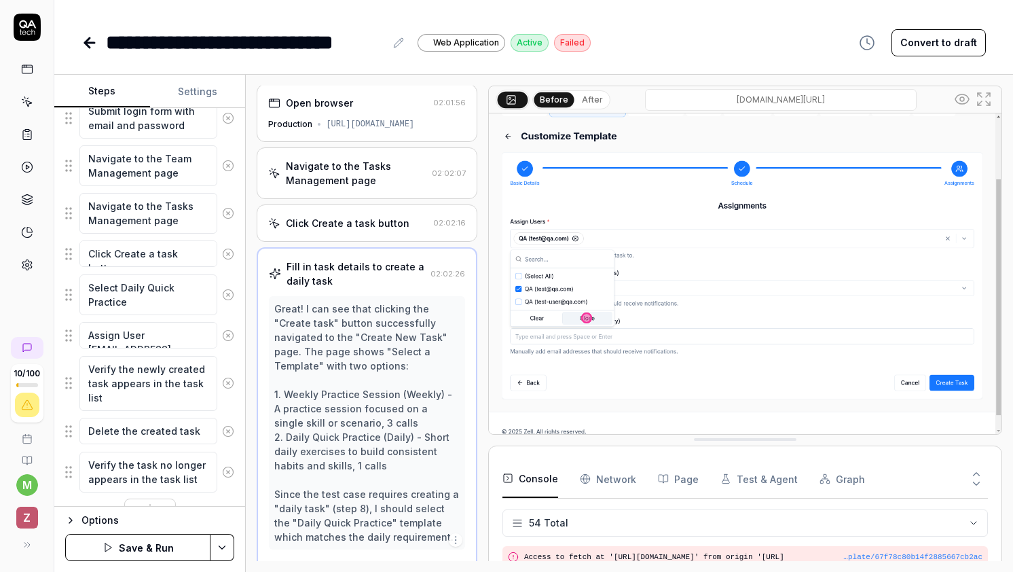
scroll to position [0, 0]
click at [369, 215] on div "Click Create a task button 02:02:16" at bounding box center [367, 224] width 220 height 37
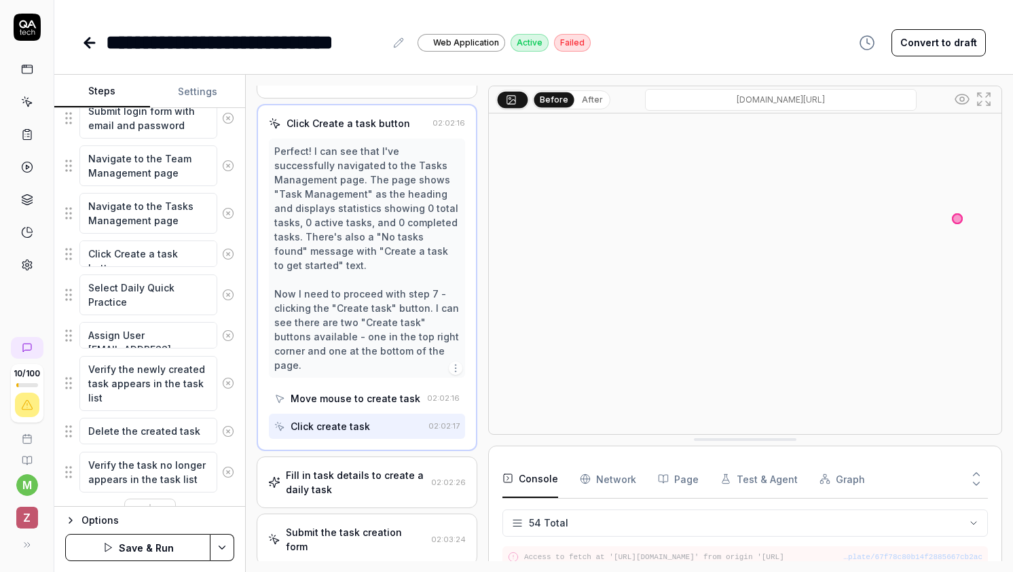
scroll to position [191, 0]
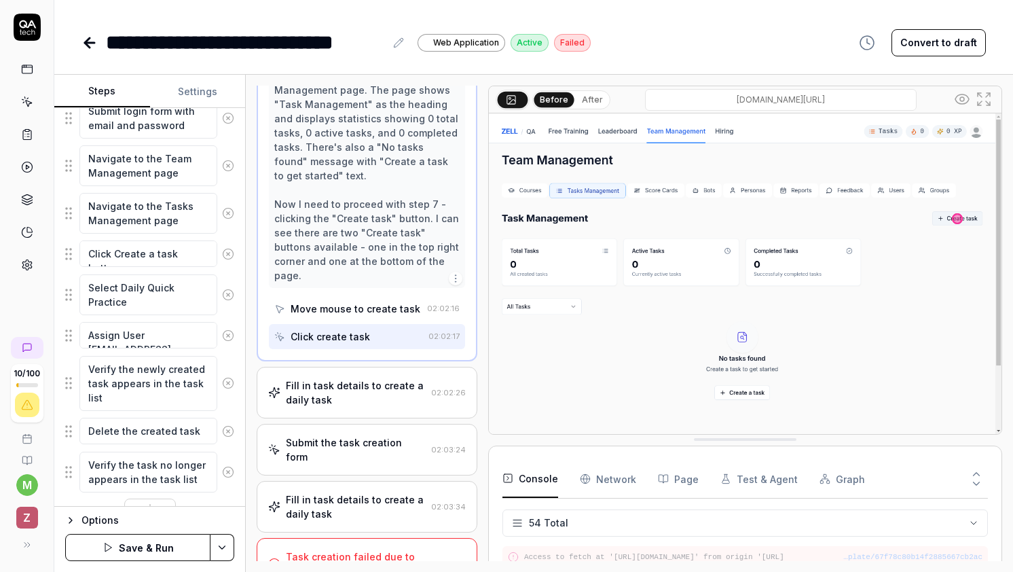
click at [359, 380] on div "Fill in task details to create a daily task" at bounding box center [355, 392] width 139 height 29
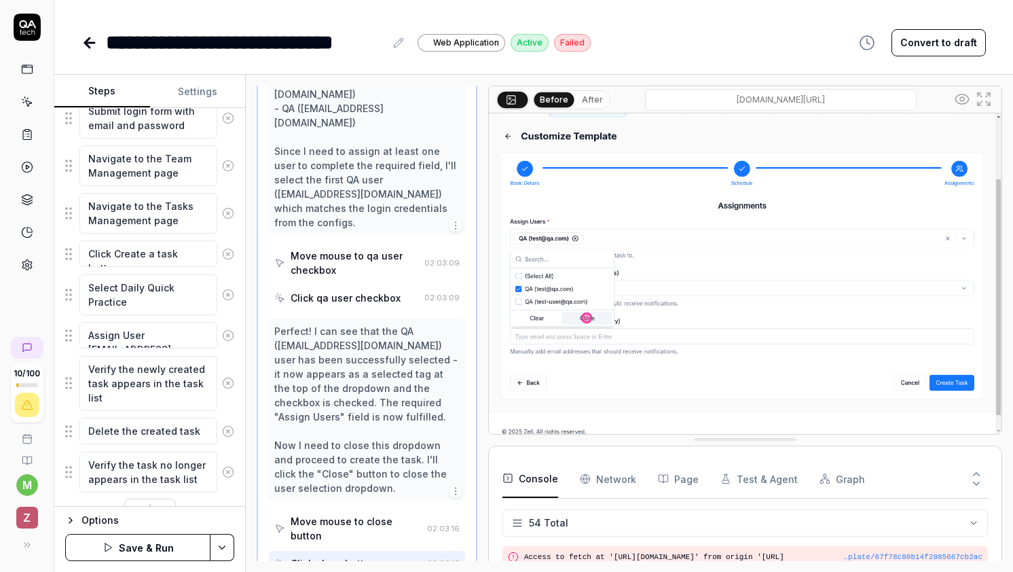
scroll to position [2128, 0]
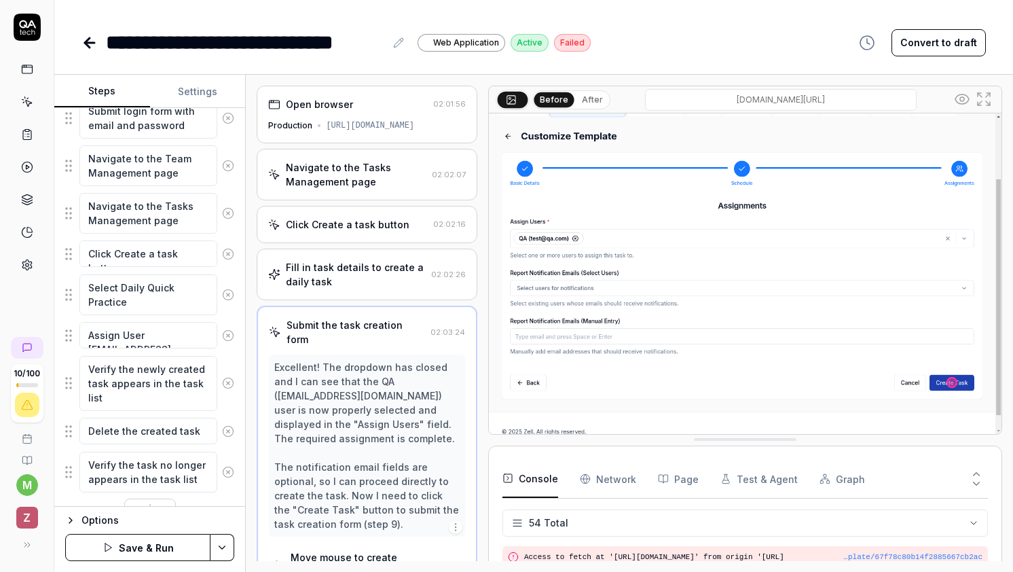
scroll to position [419, 0]
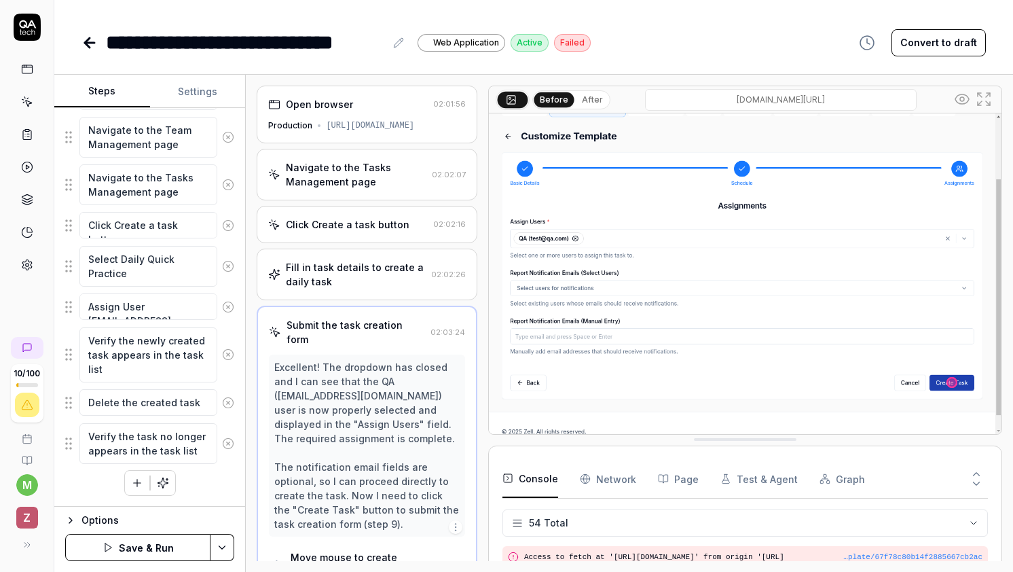
click at [136, 483] on icon "button" at bounding box center [136, 483] width 7 height 0
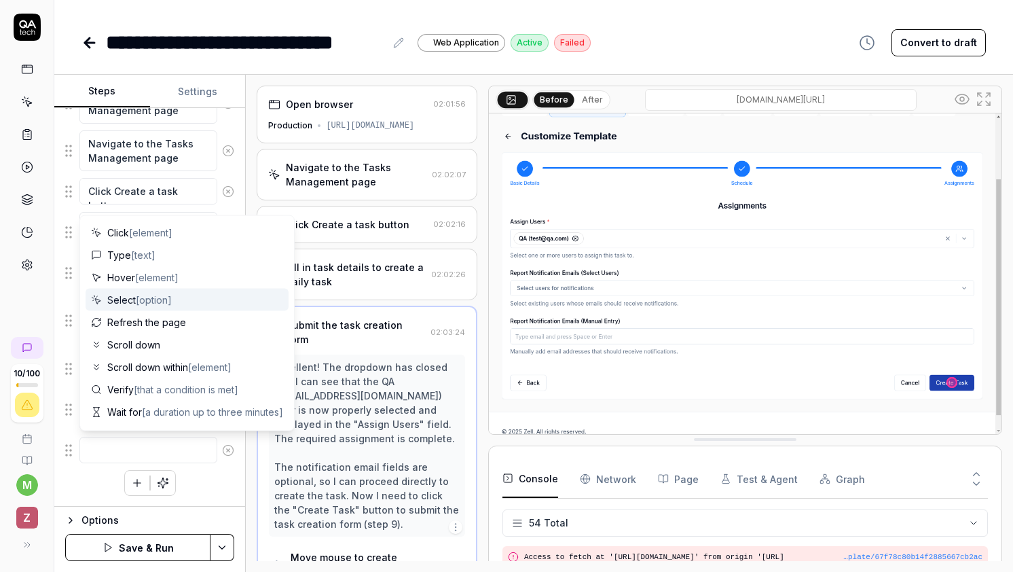
click at [170, 299] on span "[option]" at bounding box center [154, 300] width 36 height 12
type textarea "*"
type textarea "Select"
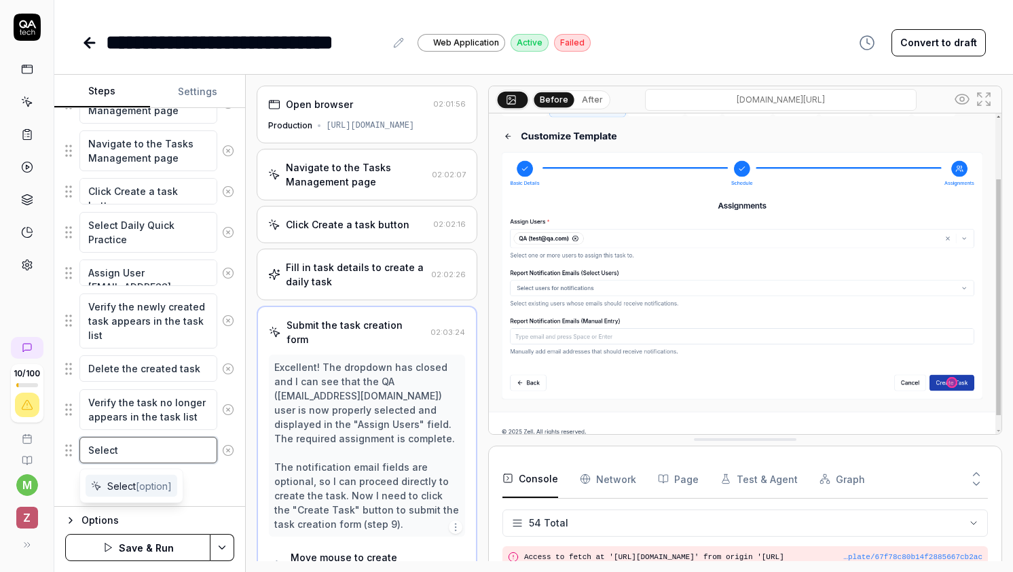
type textarea "*"
type textarea "Select a"
type textarea "*"
type textarea "Select a"
type textarea "*"
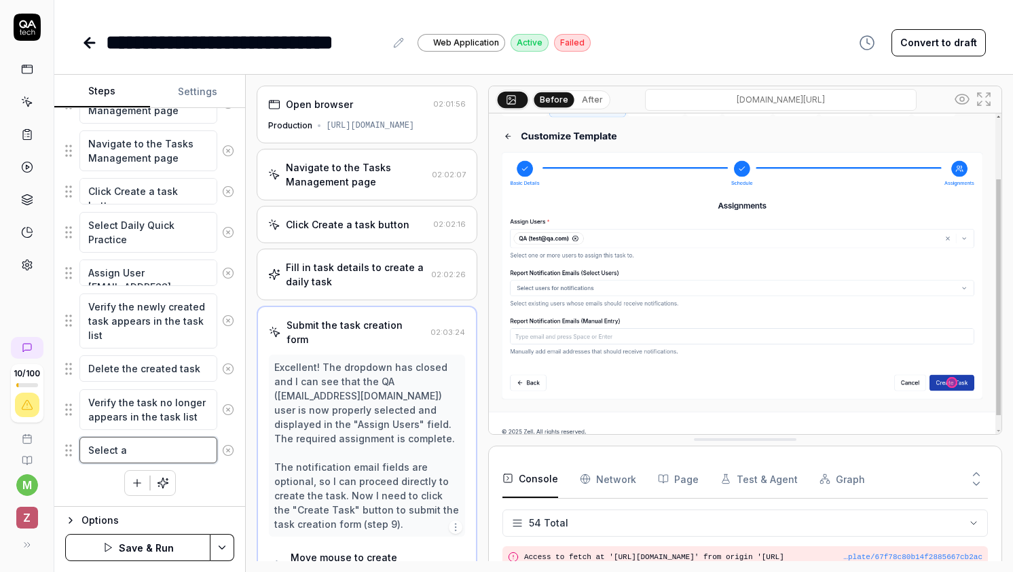
type textarea "Select a A"
type textarea "*"
type textarea "Select a Ag"
type textarea "*"
type textarea "Select a Age"
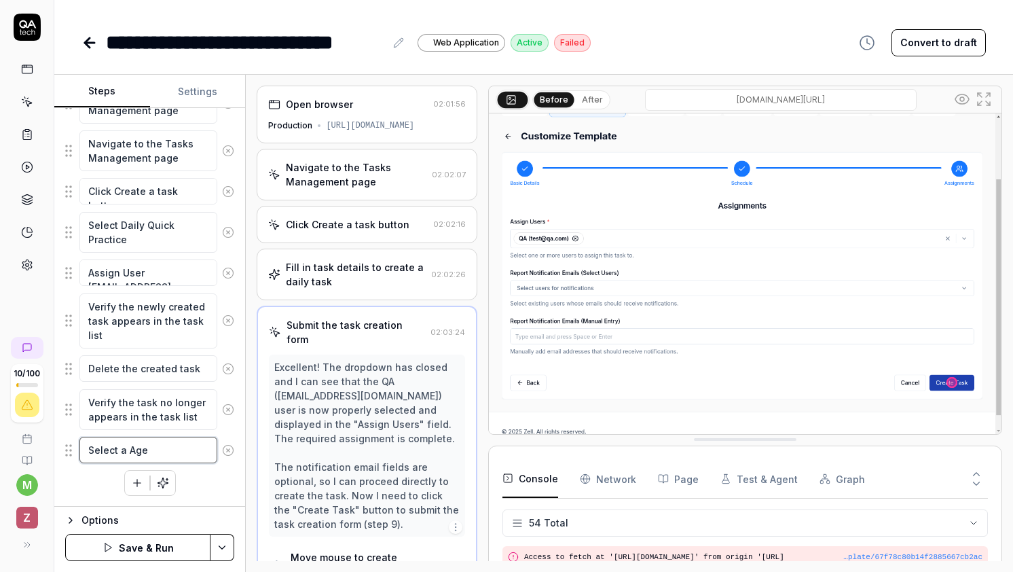
type textarea "*"
type textarea "Select a Agen"
type textarea "*"
type textarea "Select a Agent"
type textarea "*"
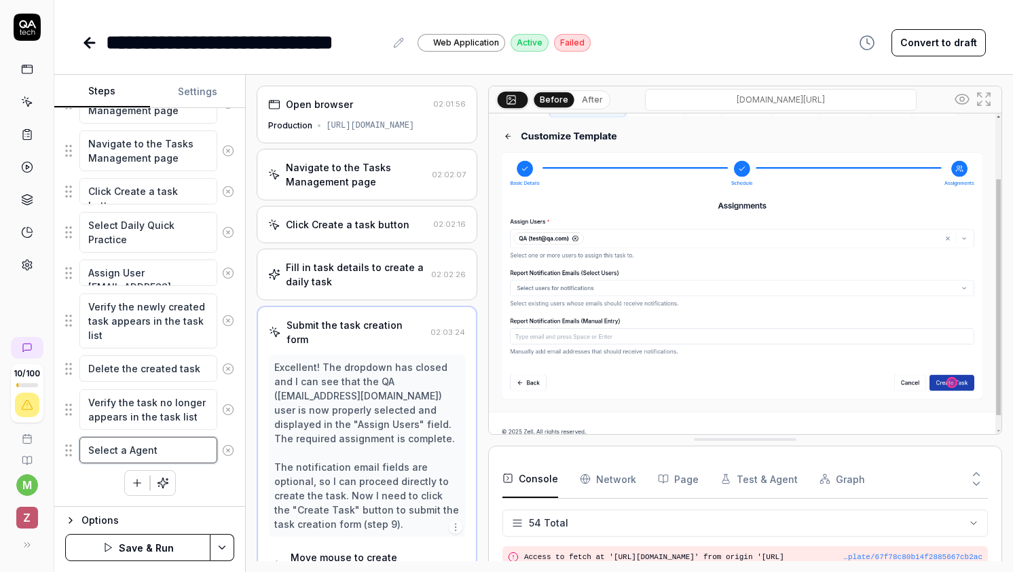
type textarea "Select a Agent"
type textarea "*"
type textarea "Select a Agent i"
type textarea "*"
type textarea "Select a Agent in"
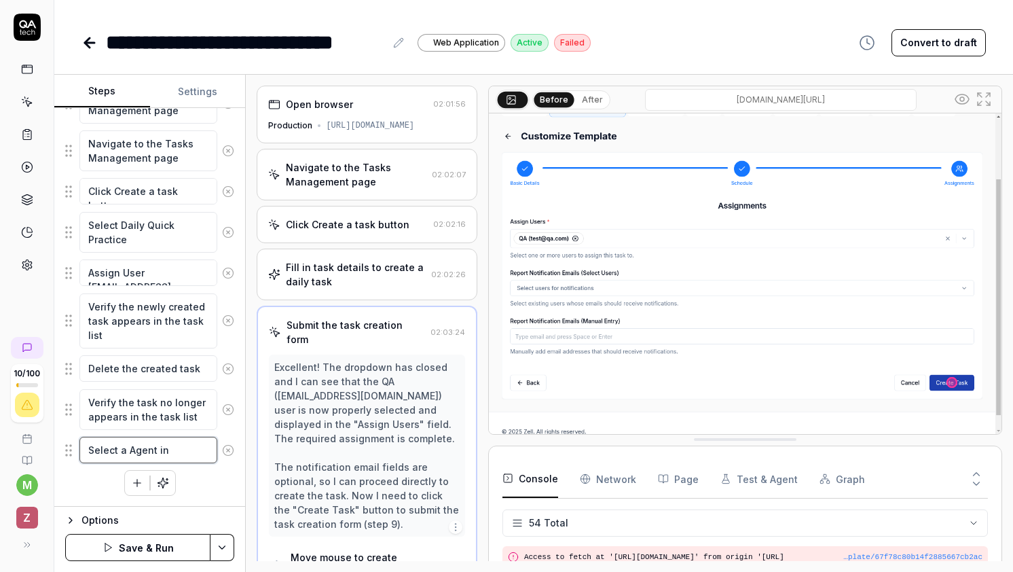
type textarea "*"
type textarea "Select a Agent in t"
type textarea "*"
type textarea "Select a Agent in th"
type textarea "*"
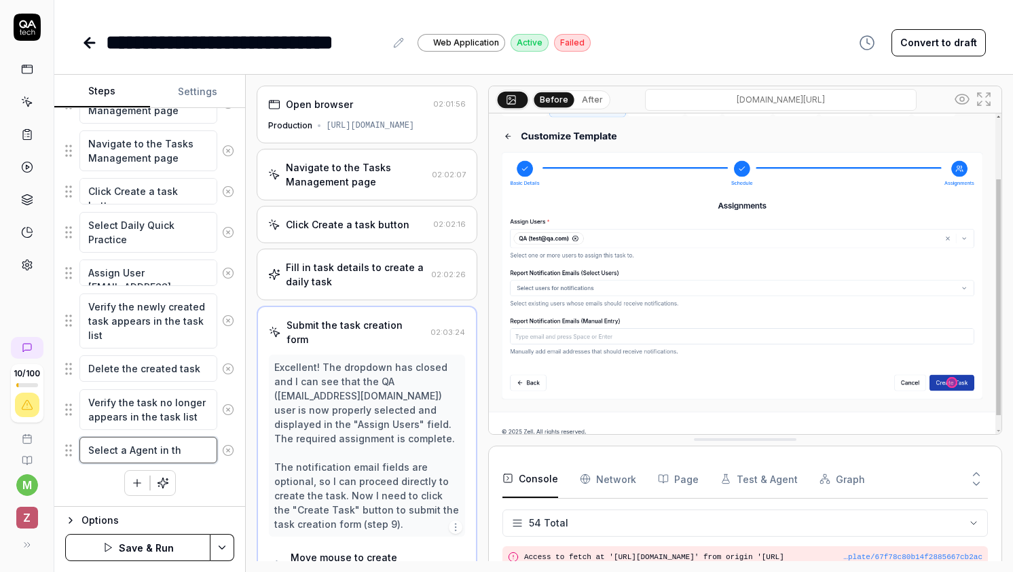
type textarea "Select a Agent in the"
type textarea "*"
type textarea "Select a Agent in the"
type textarea "*"
type textarea "Select a Agent in the d"
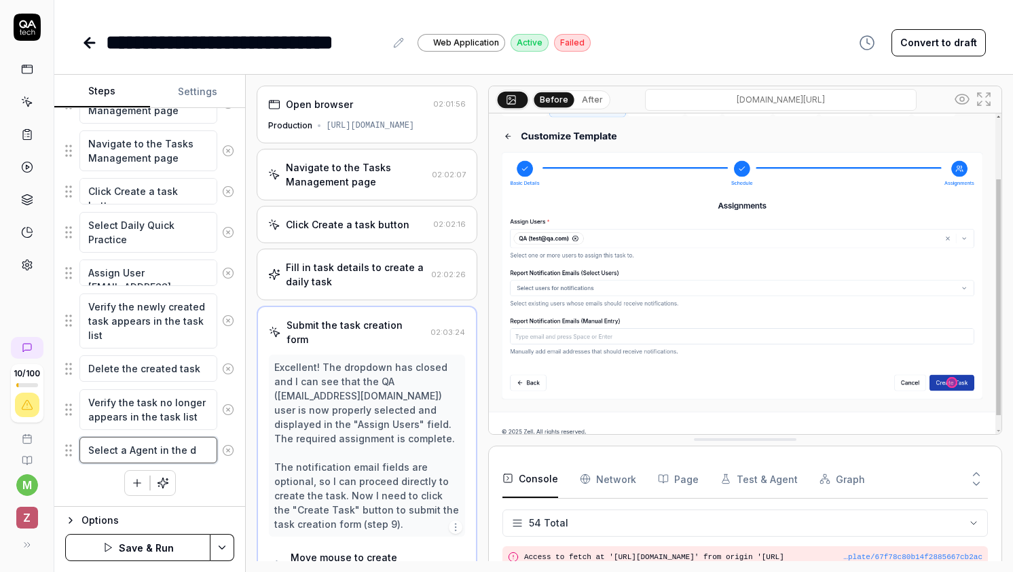
type textarea "*"
type textarea "Select a Agent in the dr"
type textarea "*"
type textarea "Select a Agent in the dro"
type textarea "*"
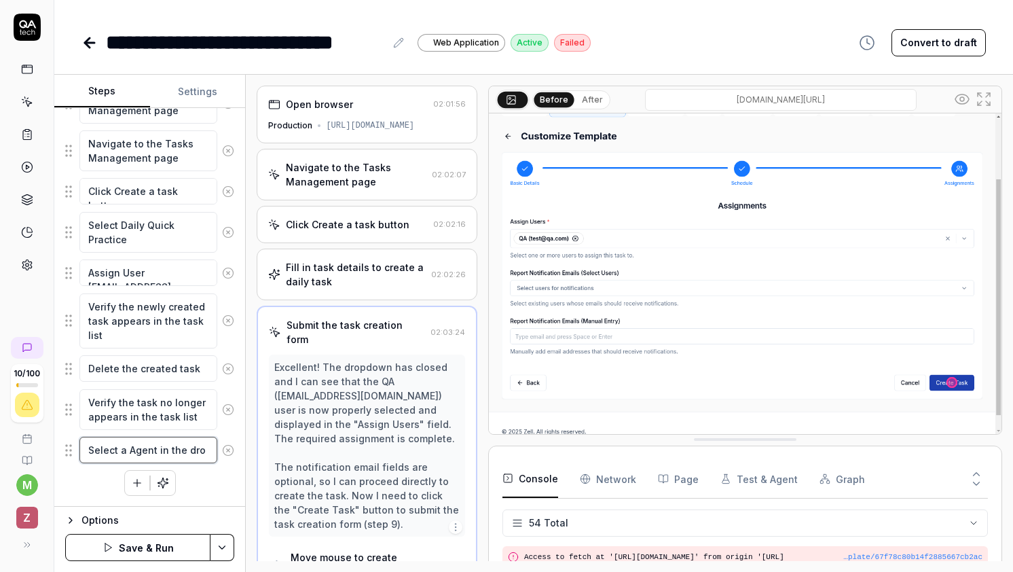
type textarea "Select a Agent in the drop"
type textarea "*"
type textarea "Select a Agent in the dropd"
type textarea "*"
type textarea "Select a Agent in the dropdw"
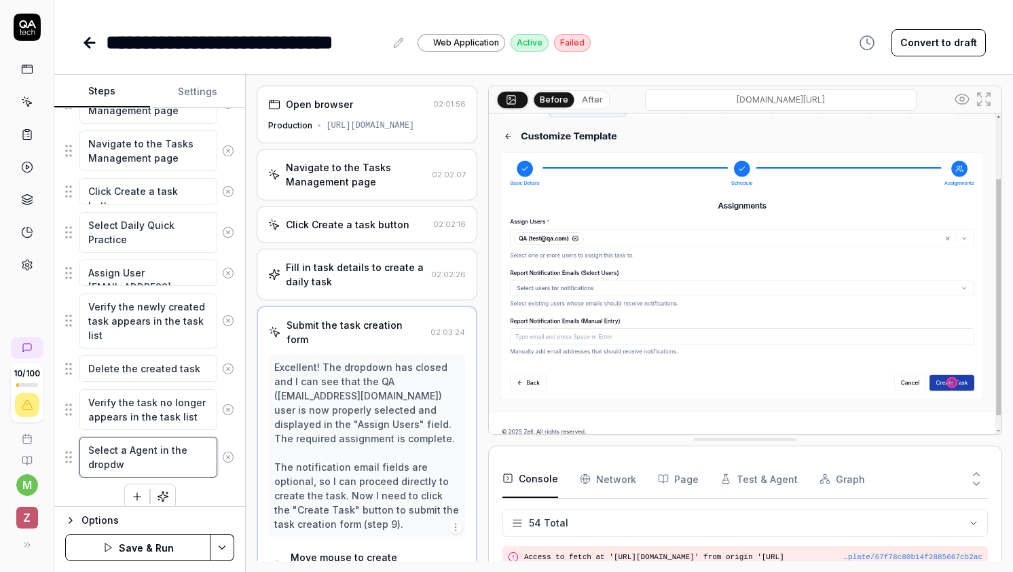
type textarea "*"
type textarea "Select a Agent in the dropdwo"
type textarea "*"
type textarea "Select a Agent in the dropdw"
type textarea "*"
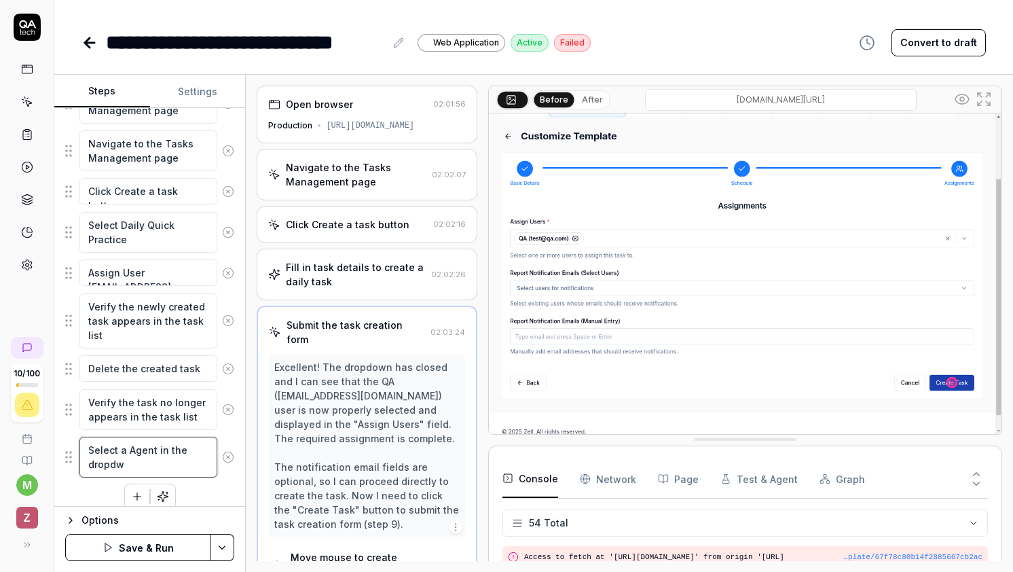
type textarea "Select a Agent in the dropd"
type textarea "*"
type textarea "Select a Agent in the dropdo"
type textarea "*"
type textarea "Select a Agent in the dropdow"
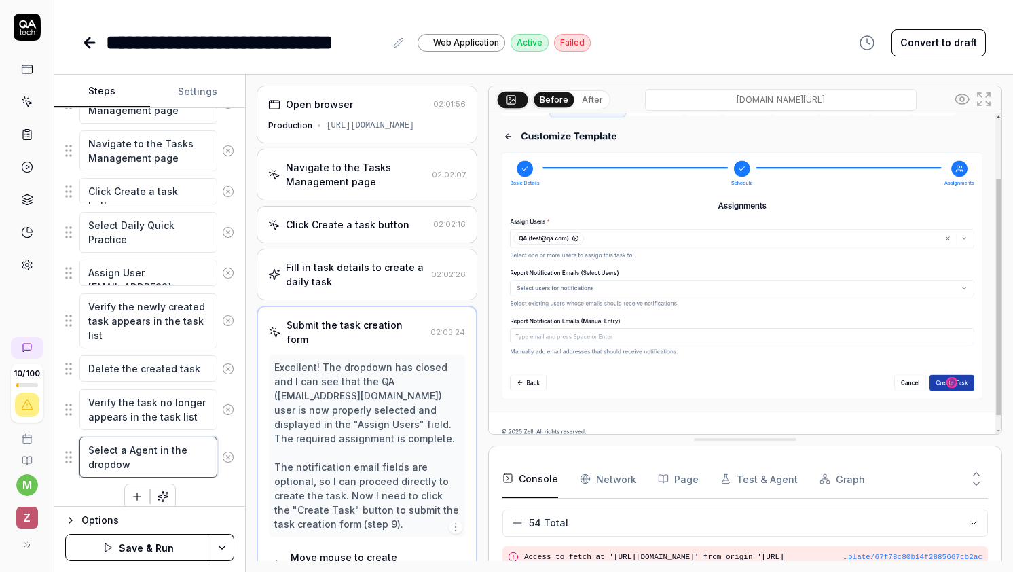
type textarea "*"
type textarea "Select a Agent in the dropdown"
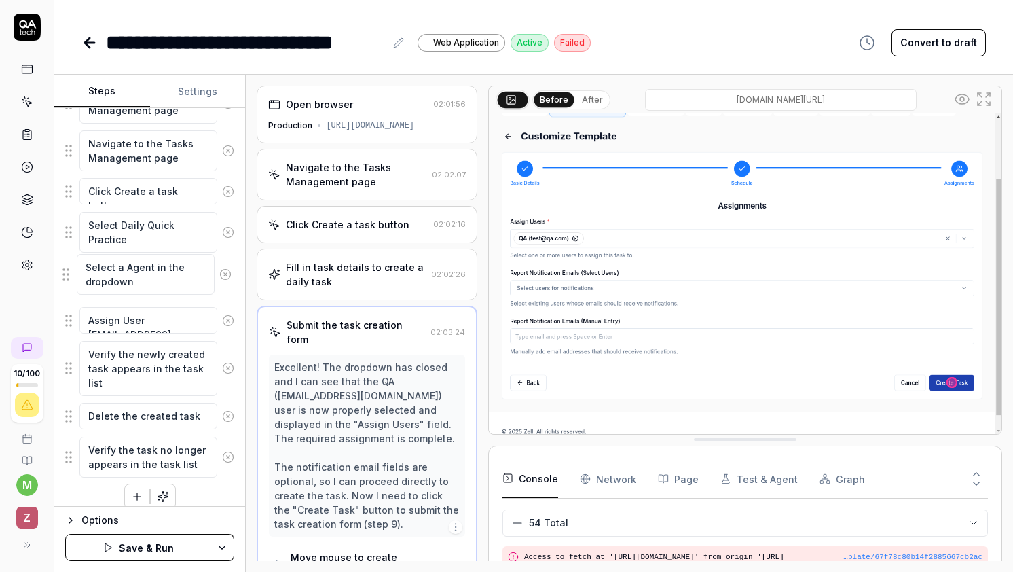
drag, startPoint x: 70, startPoint y: 460, endPoint x: 67, endPoint y: 278, distance: 182.0
click at [67, 278] on fieldset "Navigate to the login page Enter admin email address Enter admin password Submi…" at bounding box center [149, 198] width 169 height 559
click at [232, 545] on html "**********" at bounding box center [506, 286] width 1013 height 572
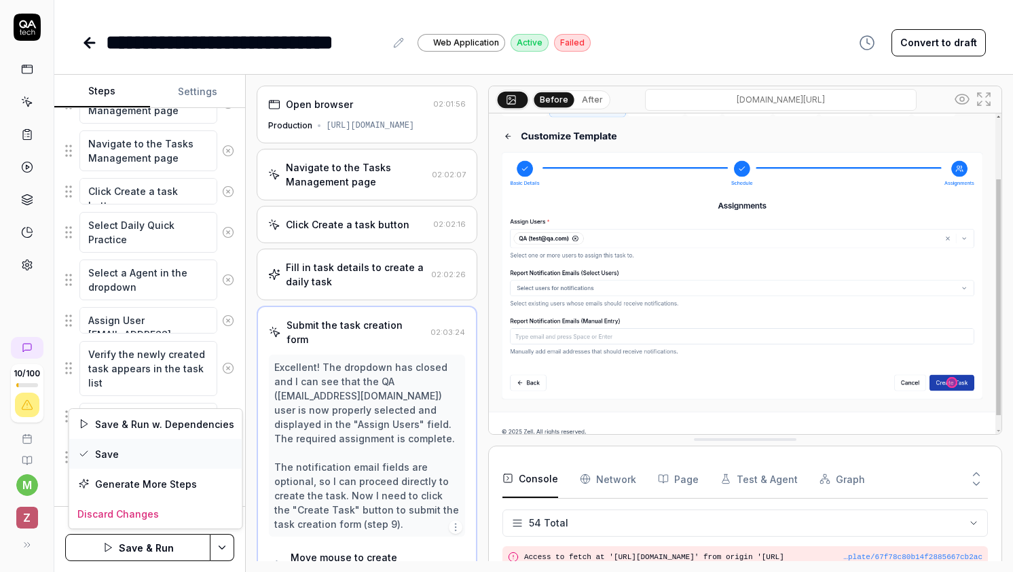
click at [185, 459] on div "Save" at bounding box center [155, 454] width 173 height 30
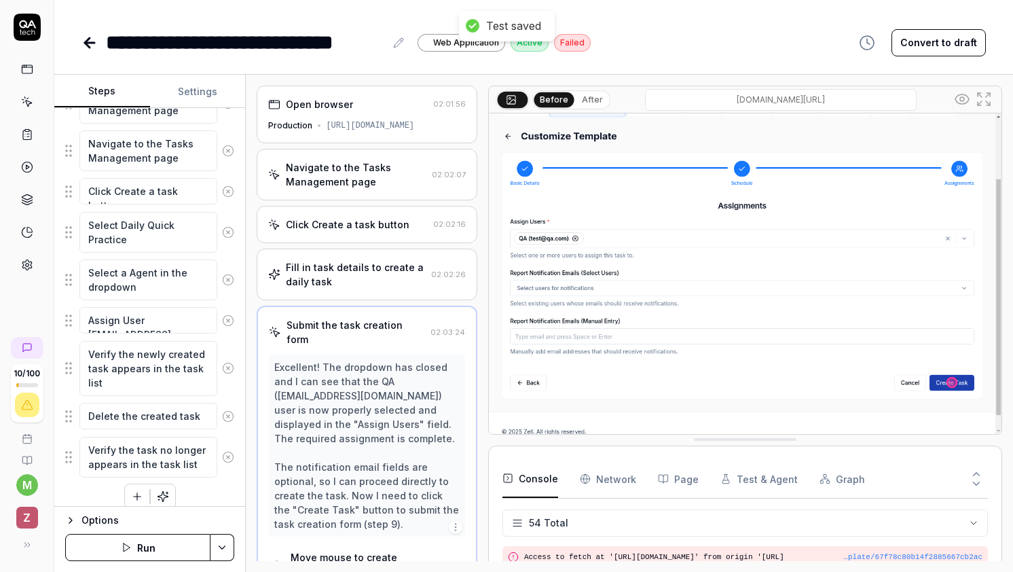
type textarea "*"
click at [87, 43] on icon at bounding box center [90, 43] width 10 height 0
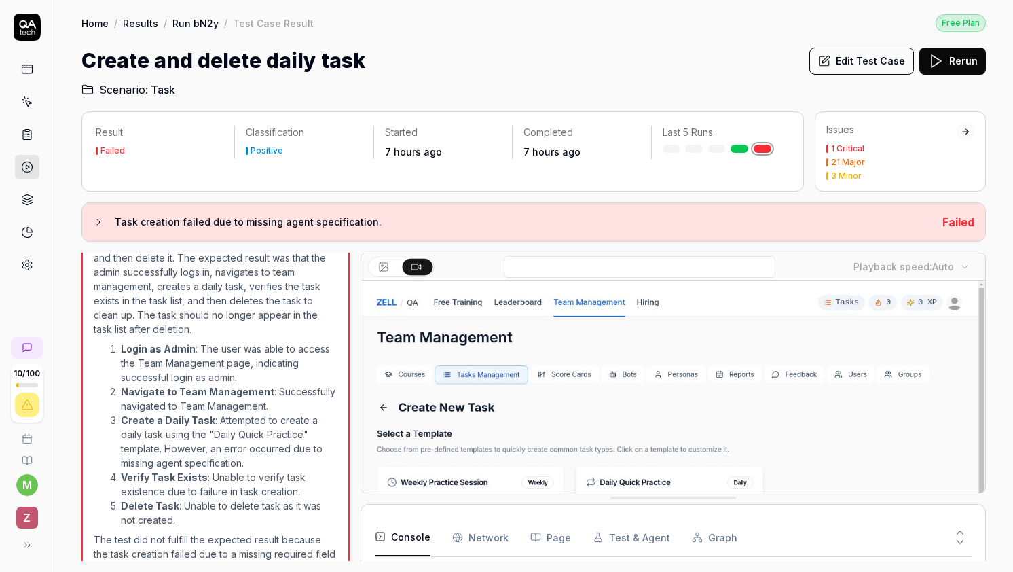
scroll to position [427, 0]
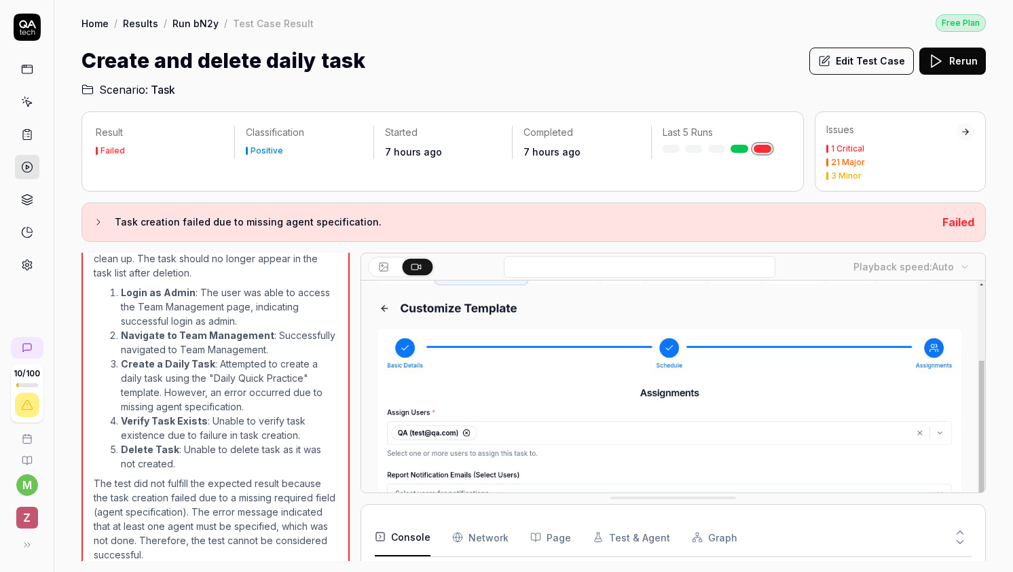
click at [151, 22] on link "Results" at bounding box center [140, 23] width 35 height 14
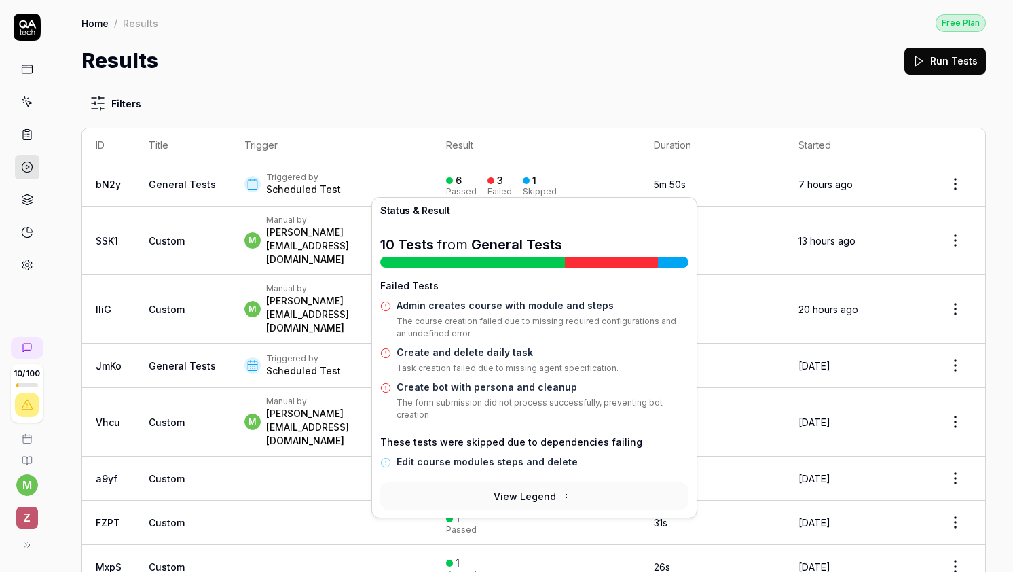
click at [494, 183] on div "3" at bounding box center [496, 181] width 16 height 12
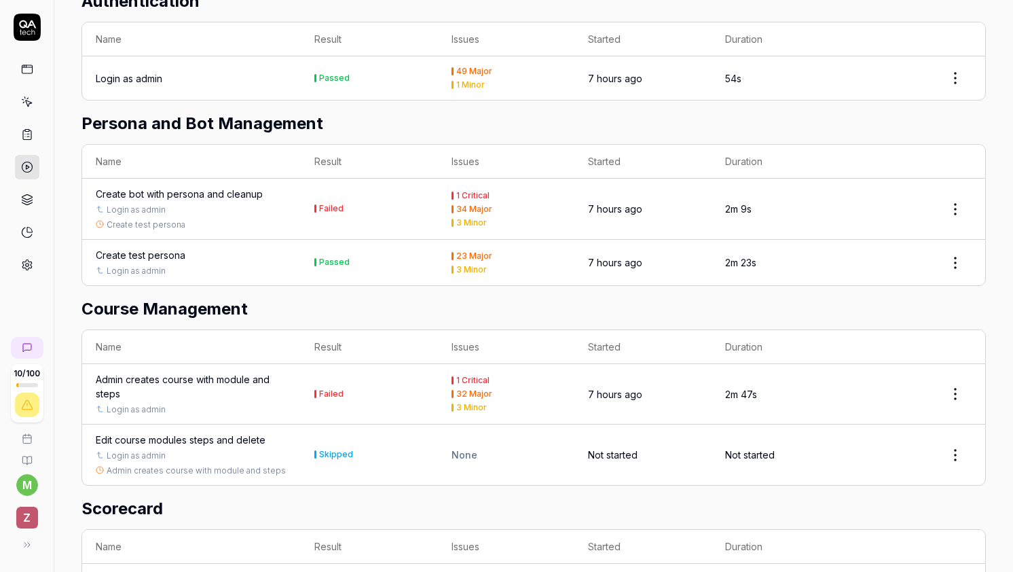
scroll to position [820, 0]
click at [238, 189] on div "Create bot with persona and cleanup" at bounding box center [179, 192] width 167 height 14
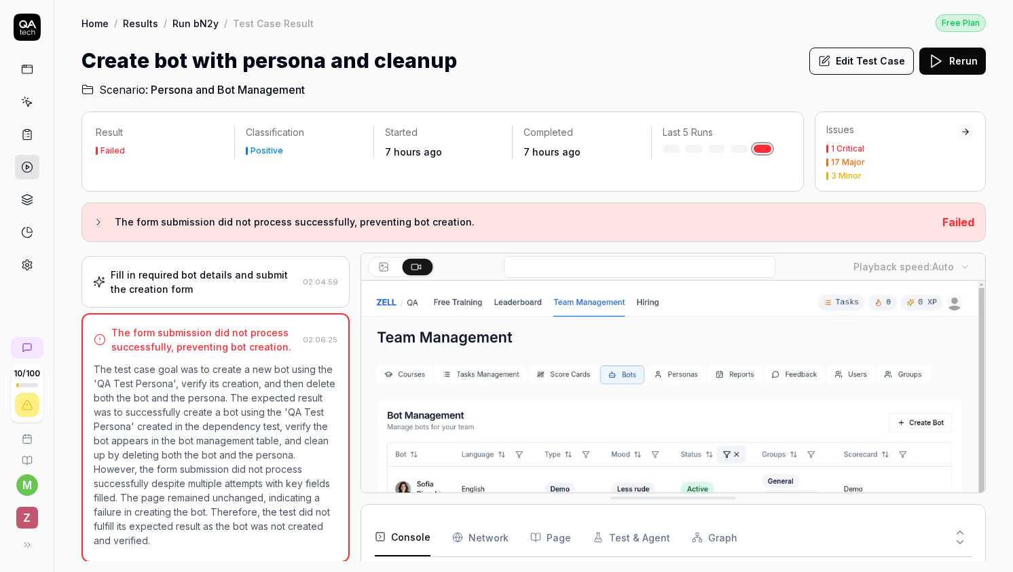
scroll to position [1290, 0]
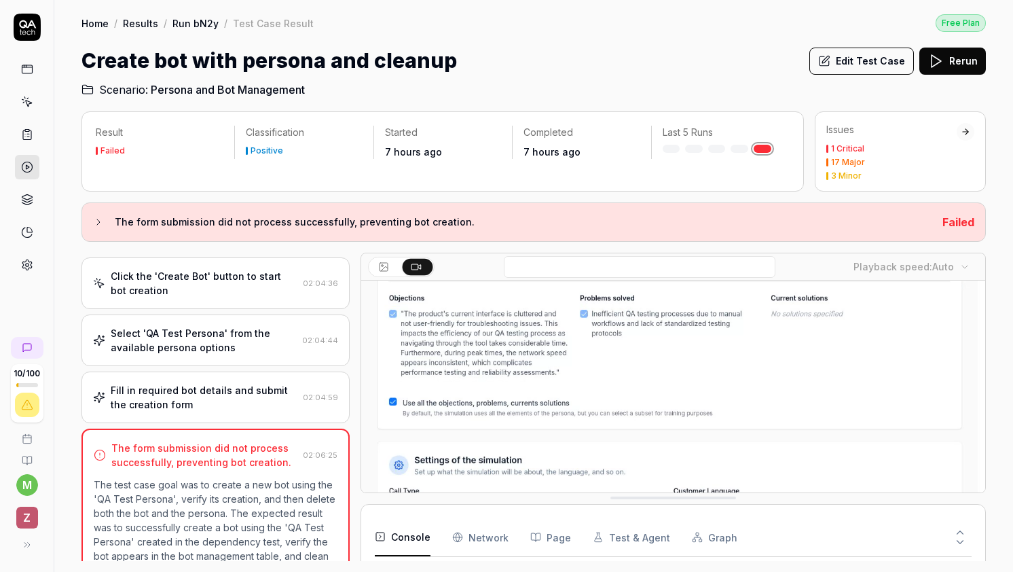
click at [238, 403] on div "Fill in required bot details and submit the creation form" at bounding box center [204, 397] width 187 height 29
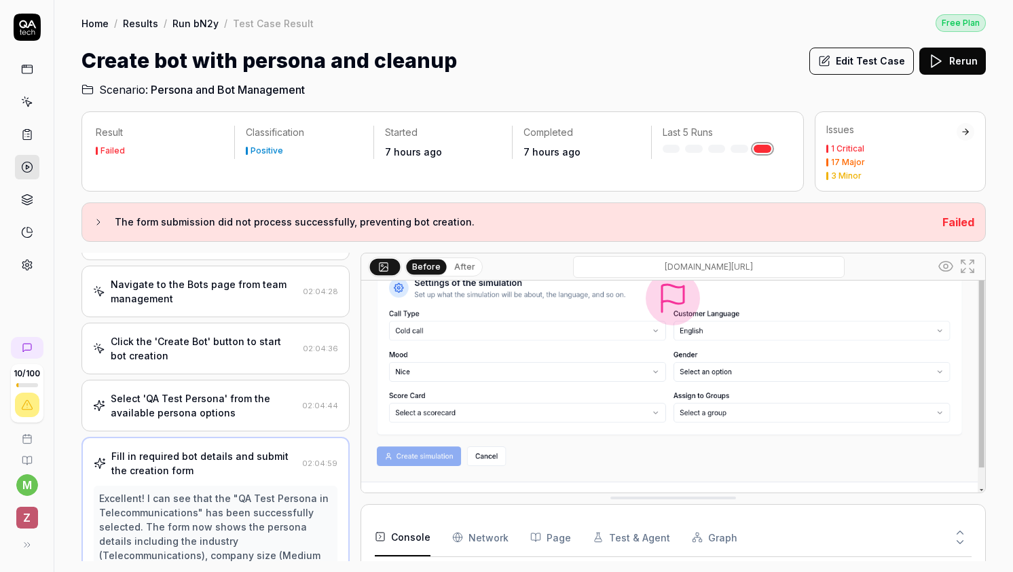
scroll to position [35, 0]
